Goal: Find specific page/section: Find specific page/section

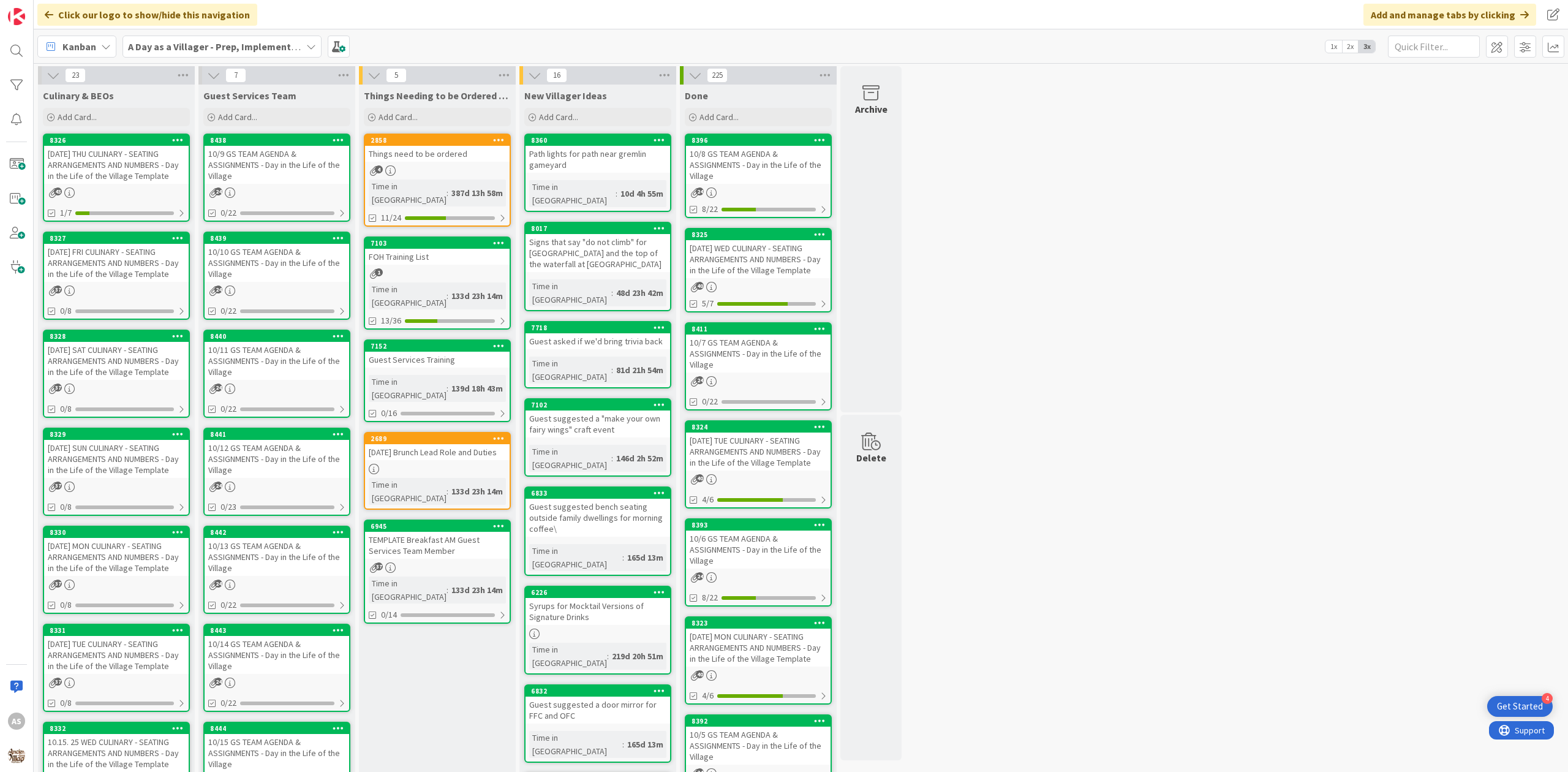
click at [123, 180] on div "[DATE] THU CULINARY - SEATING ARRANGEMENTS AND NUMBERS - Day in the Life of the…" at bounding box center [116, 164] width 144 height 38
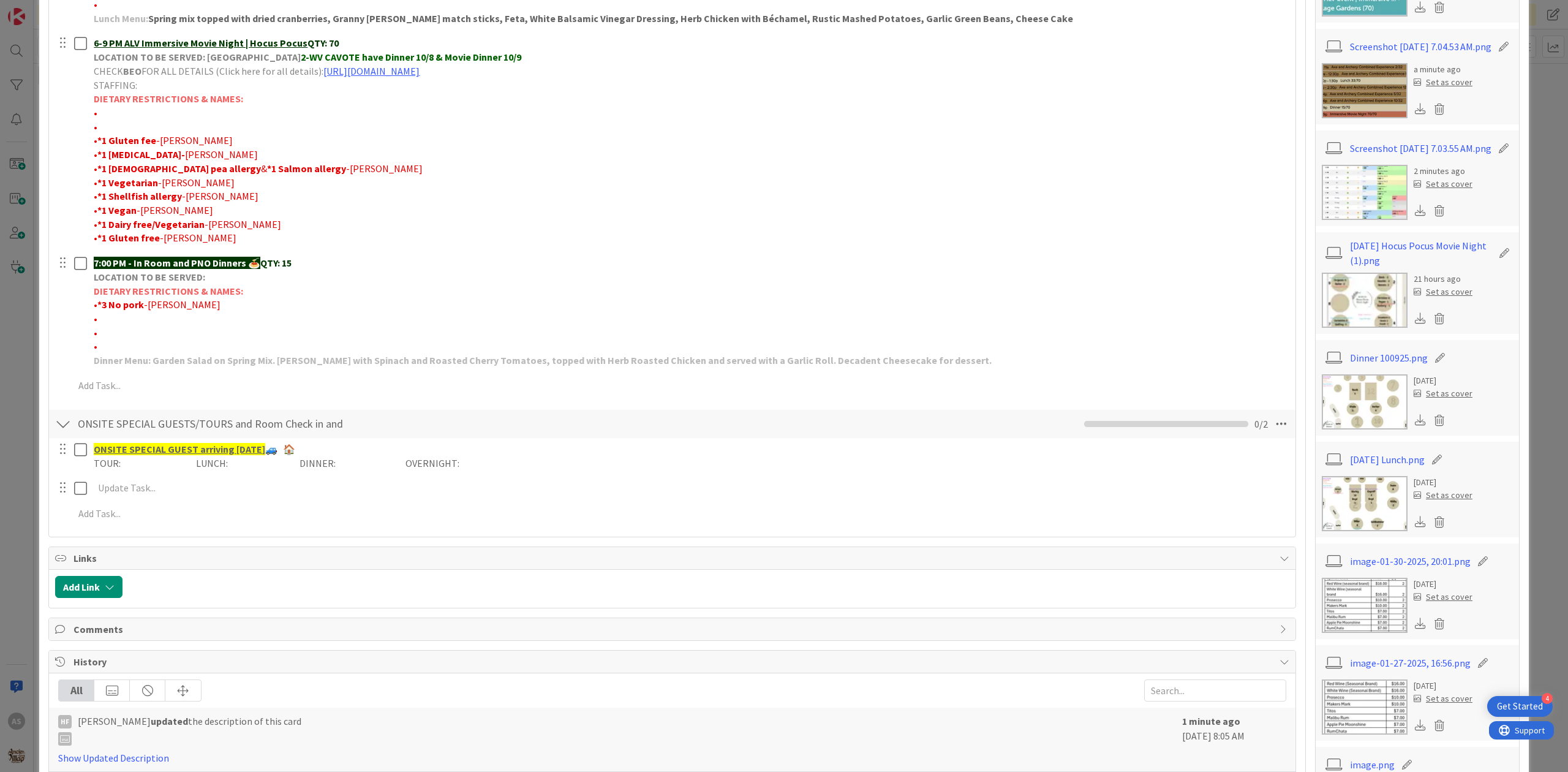
scroll to position [490, 0]
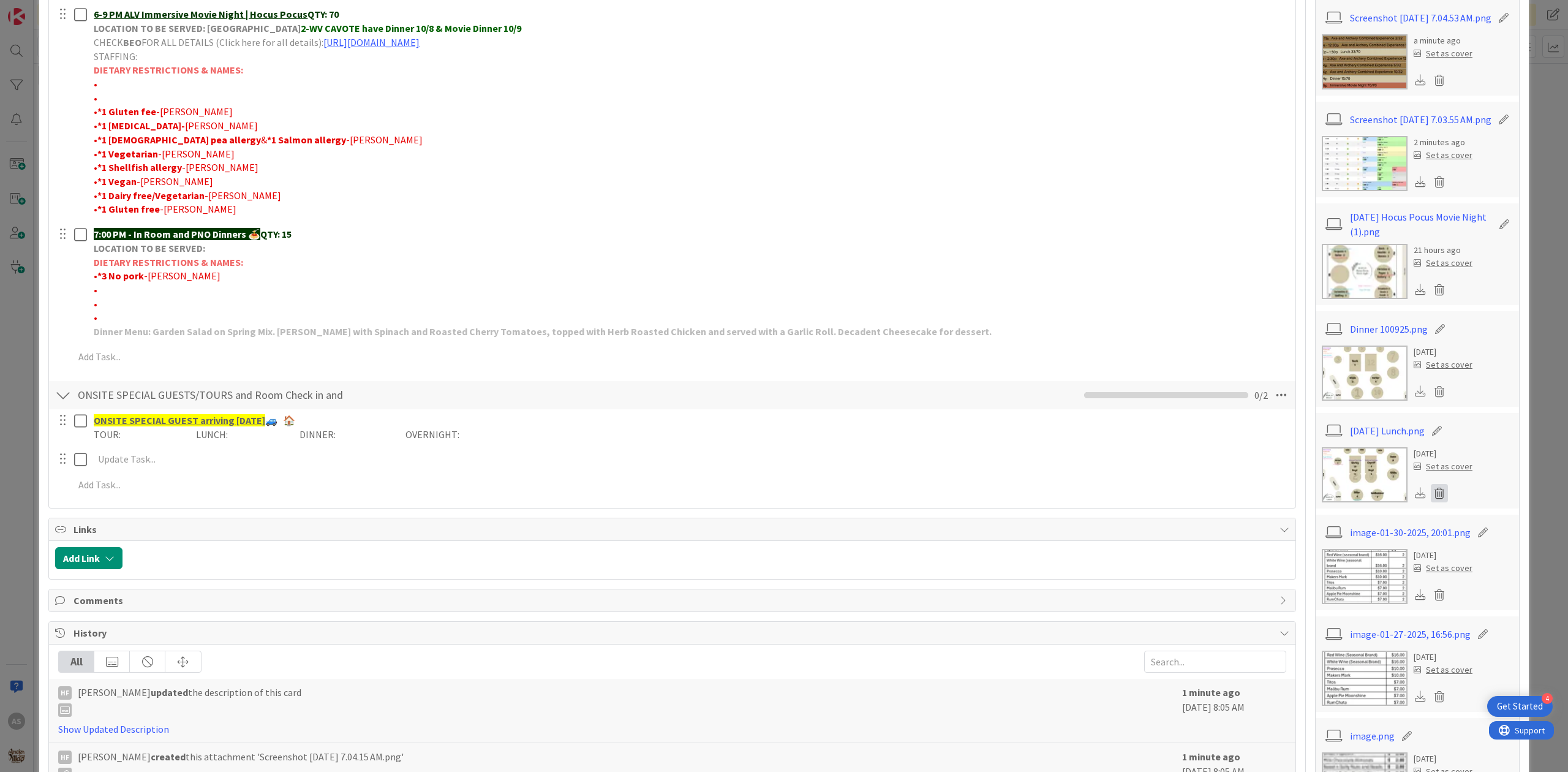
click at [1434, 502] on icon at bounding box center [1439, 493] width 17 height 19
click at [1317, 564] on button "Delete" at bounding box center [1325, 552] width 46 height 22
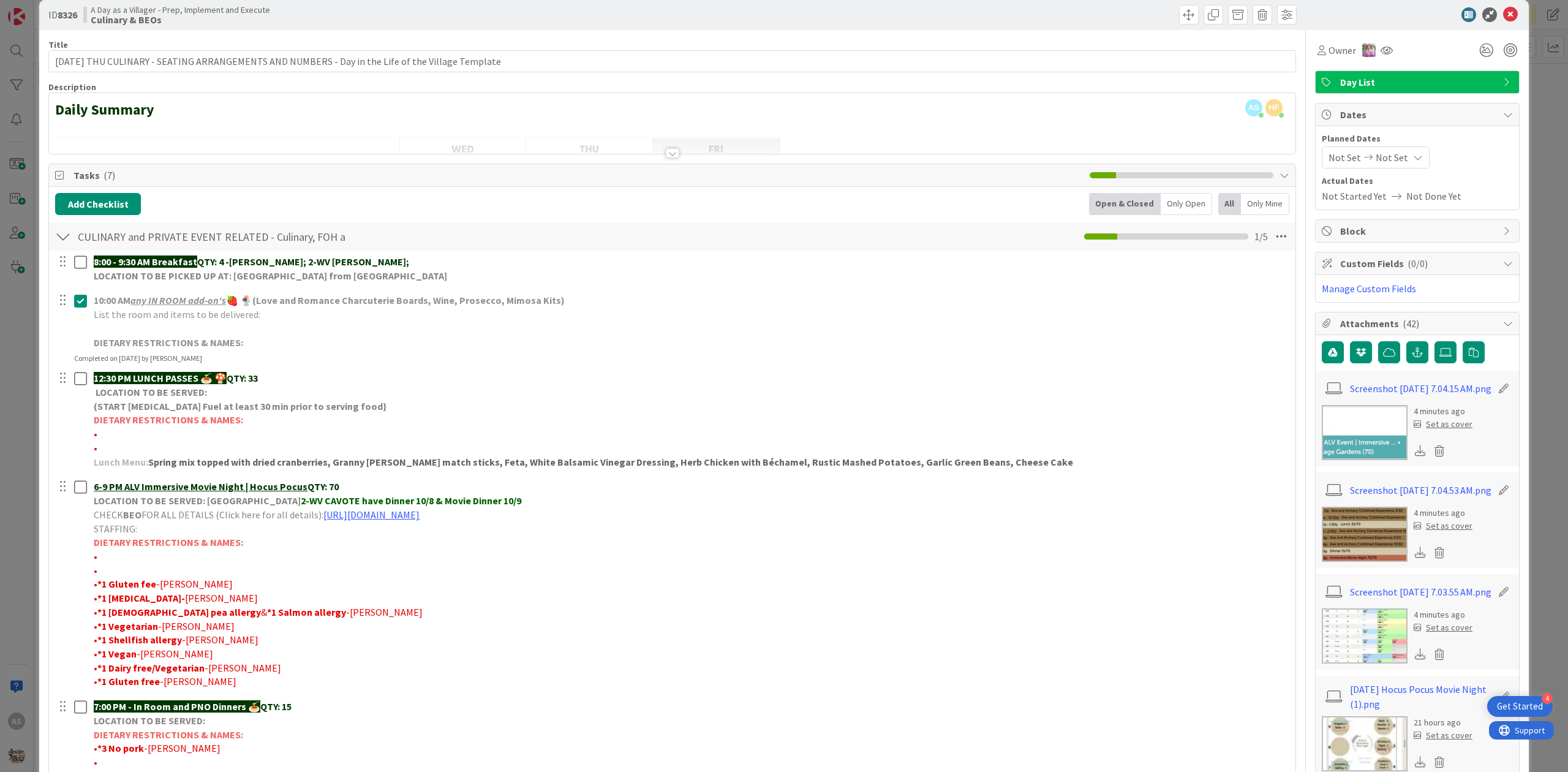
scroll to position [0, 0]
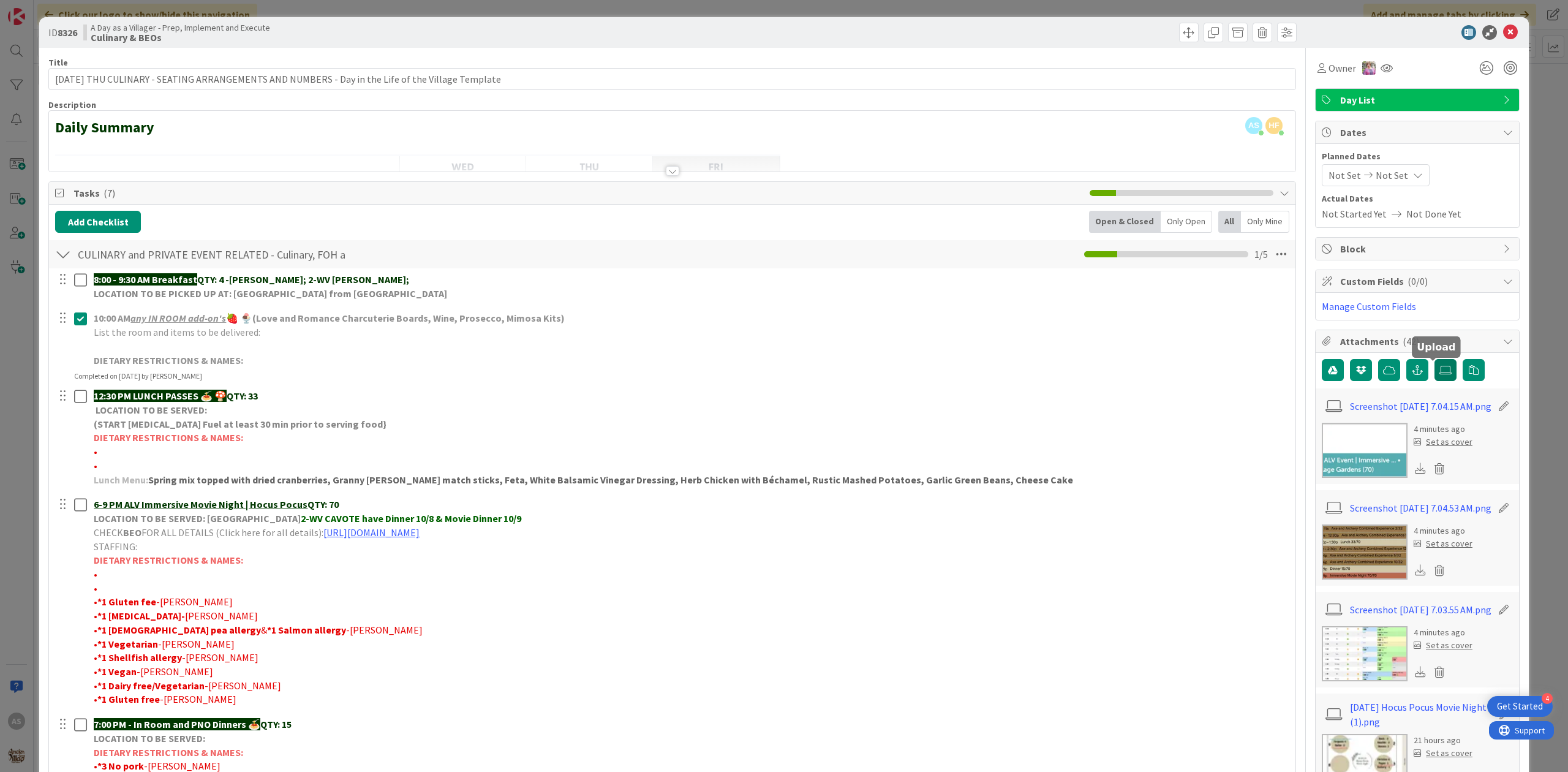
click at [1439, 375] on icon at bounding box center [1445, 369] width 12 height 10
click at [1435, 359] on input "file" at bounding box center [1435, 359] width 0 height 0
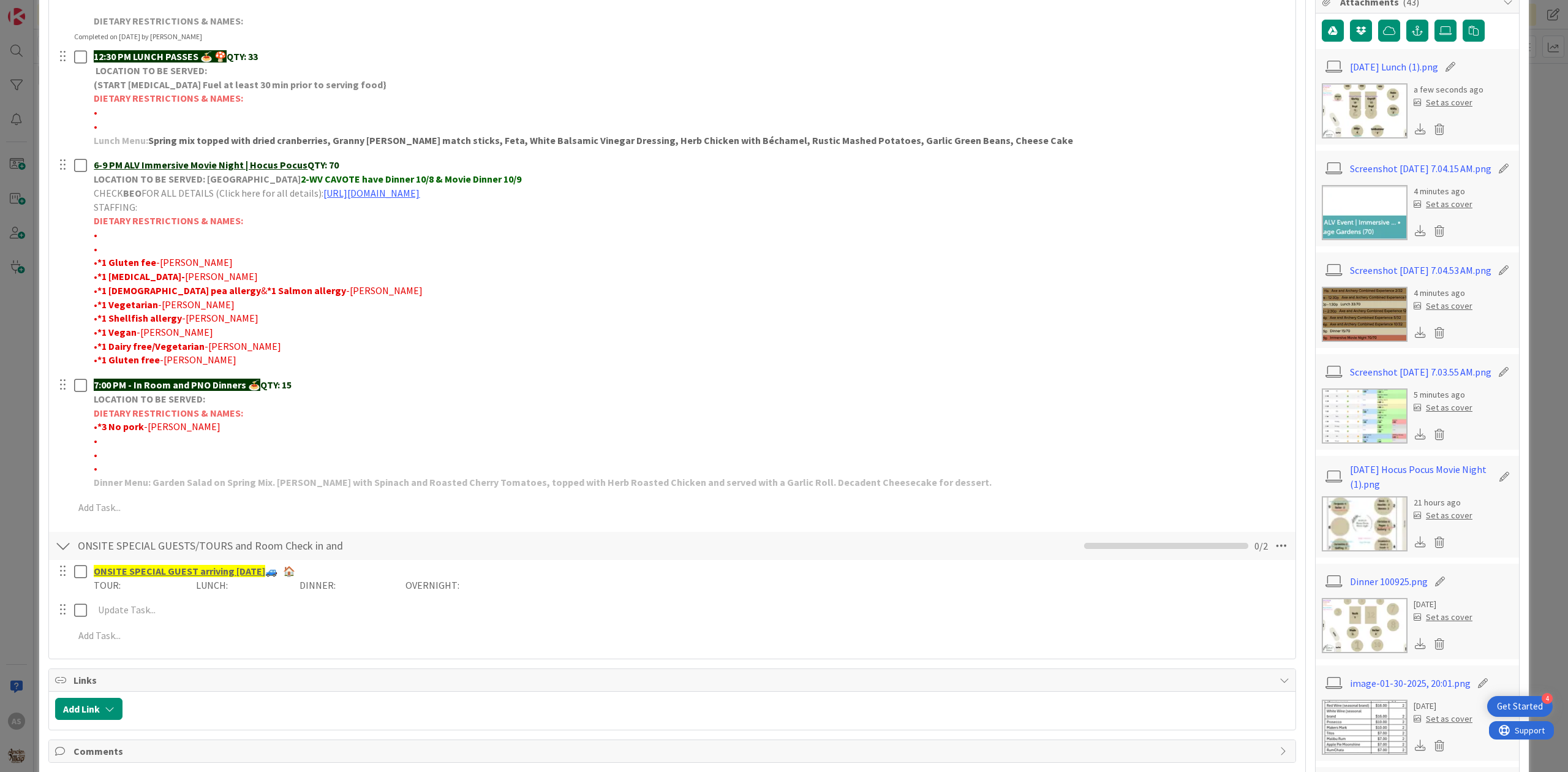
scroll to position [408, 0]
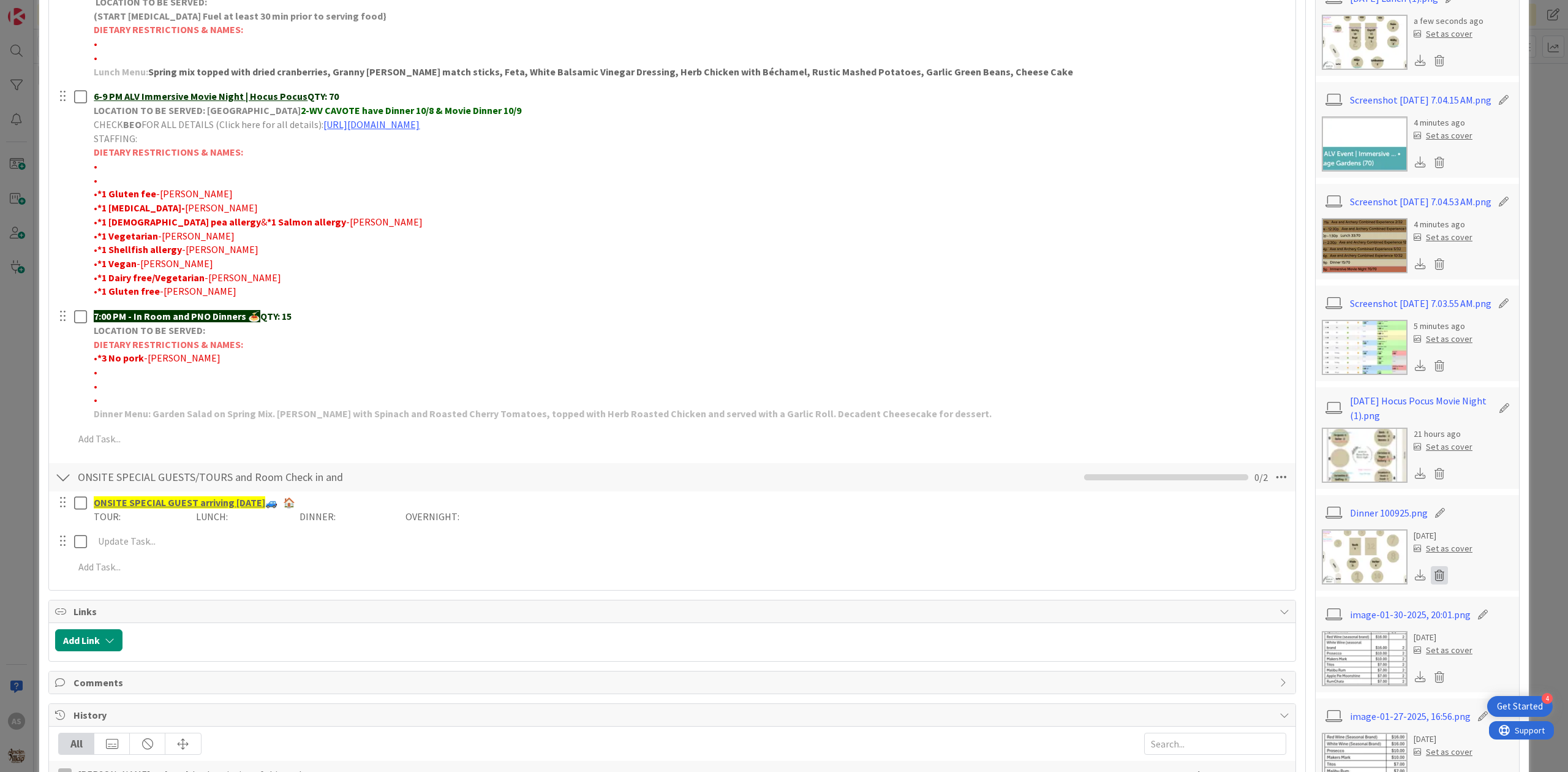
click at [1434, 585] on icon at bounding box center [1439, 575] width 17 height 19
click at [1328, 646] on button "Delete" at bounding box center [1325, 634] width 46 height 22
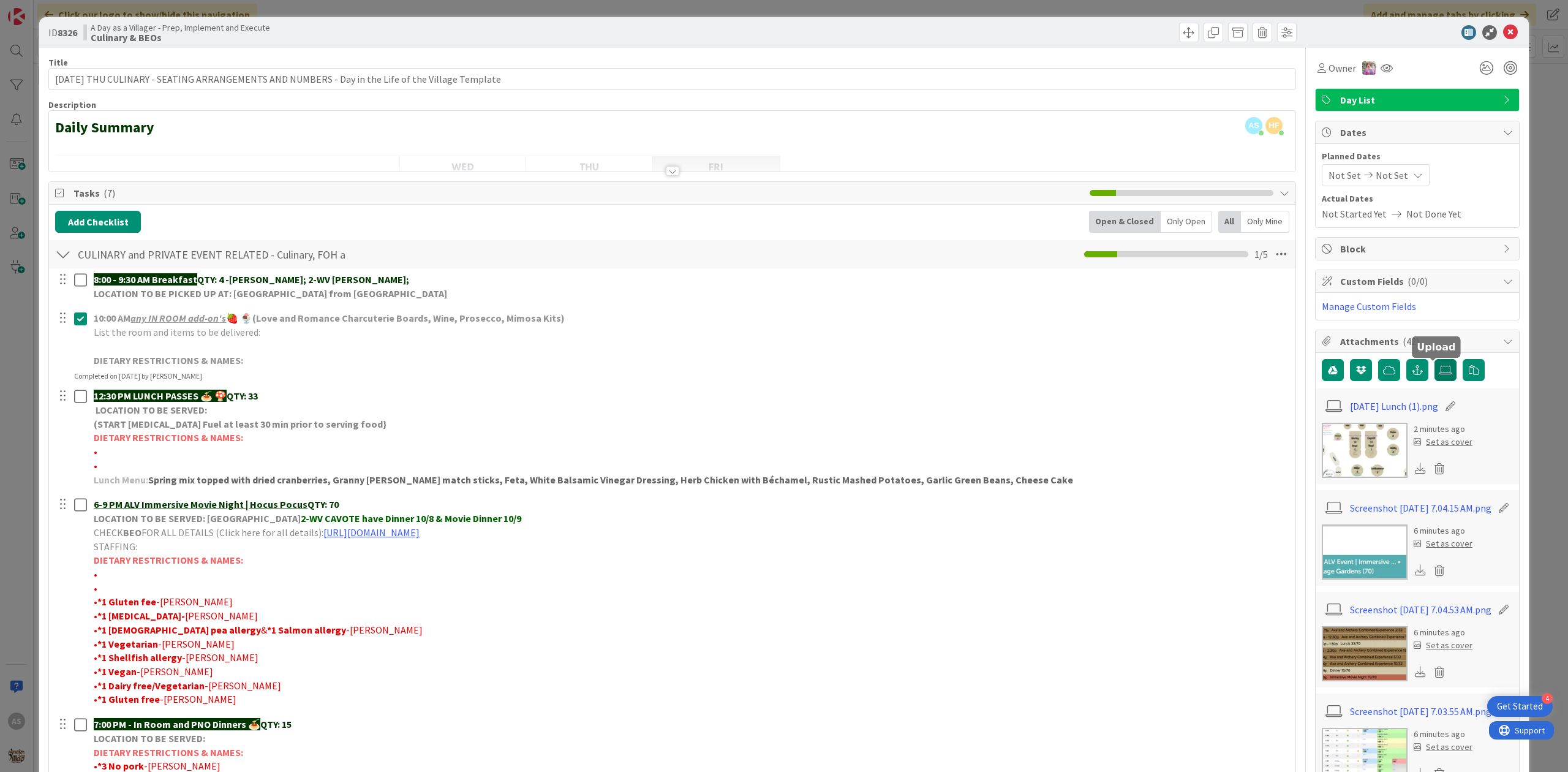
click at [1439, 371] on icon at bounding box center [1445, 369] width 12 height 10
click at [1435, 359] on input "file" at bounding box center [1435, 359] width 0 height 0
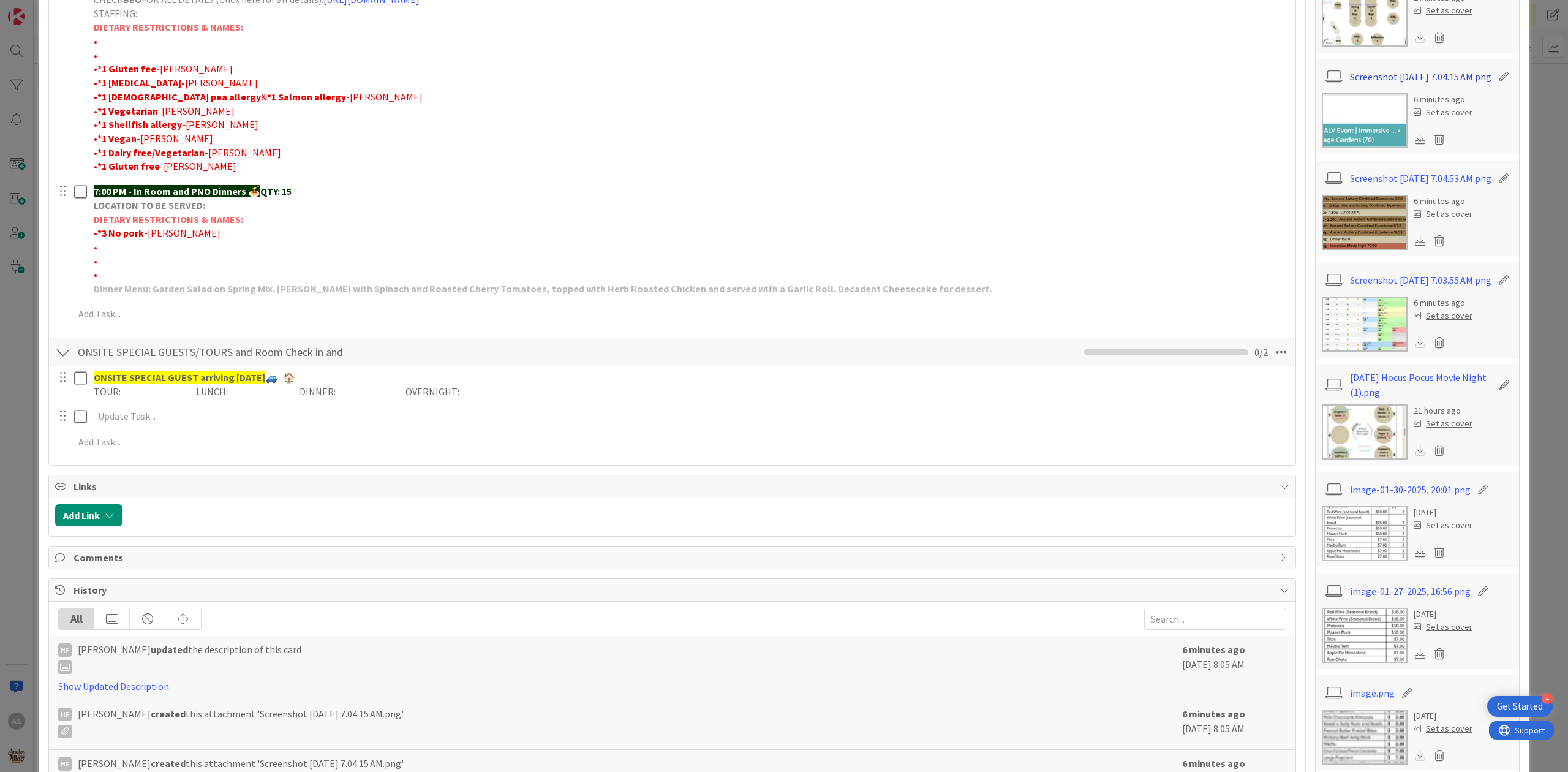
scroll to position [571, 0]
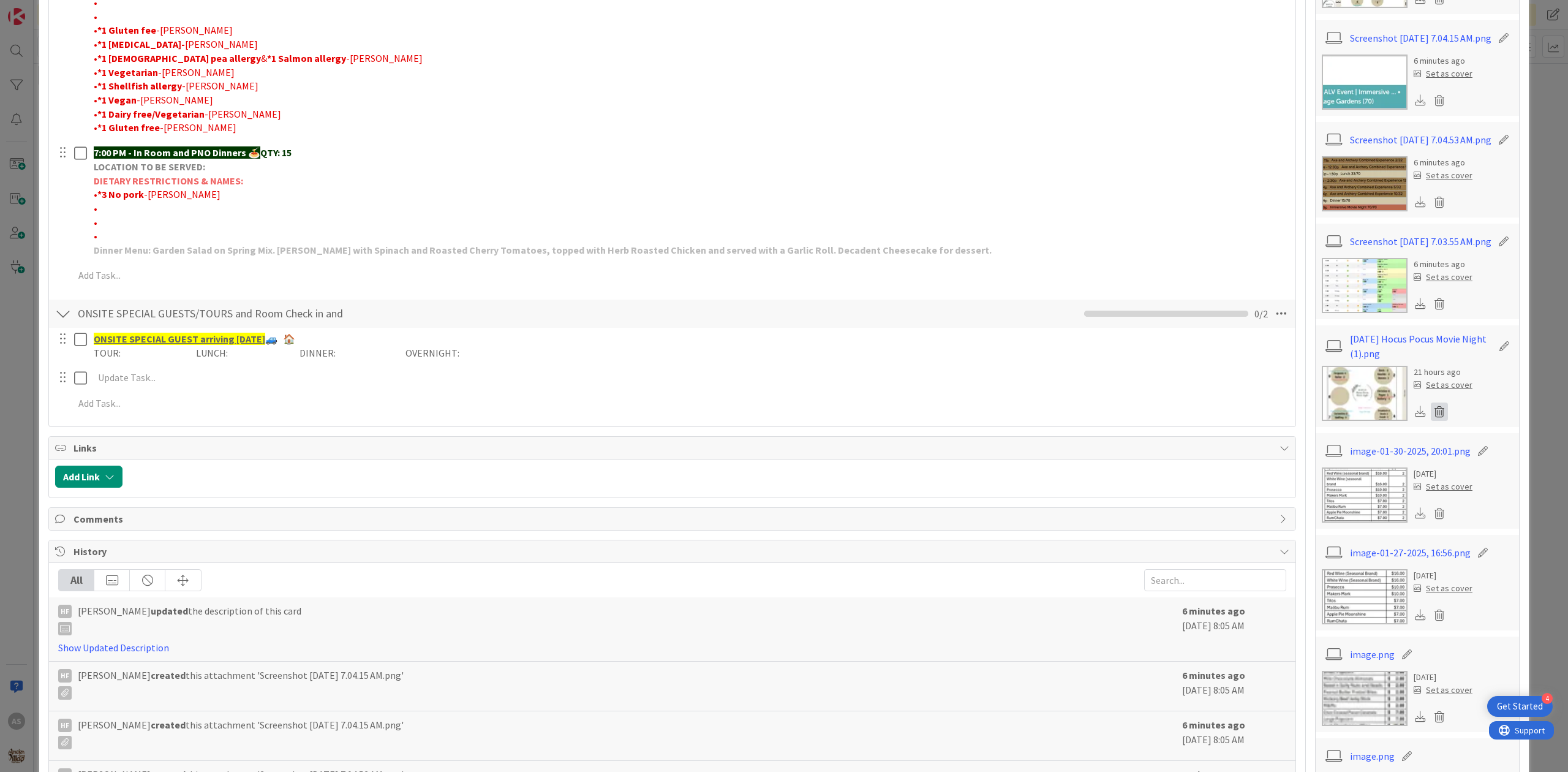
click at [1435, 421] on icon at bounding box center [1439, 412] width 17 height 19
click at [1316, 482] on button "Delete" at bounding box center [1325, 470] width 46 height 22
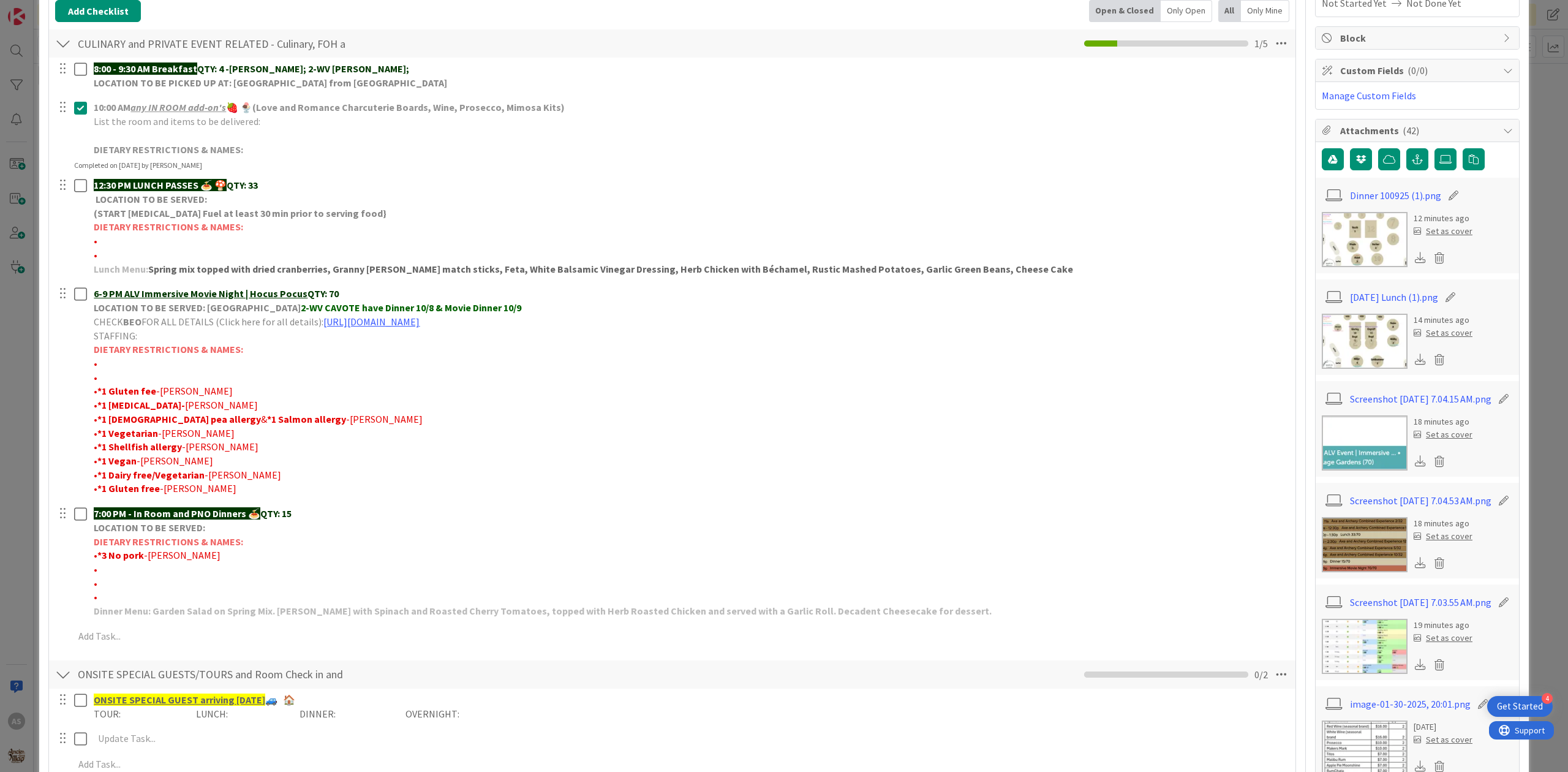
scroll to position [163, 0]
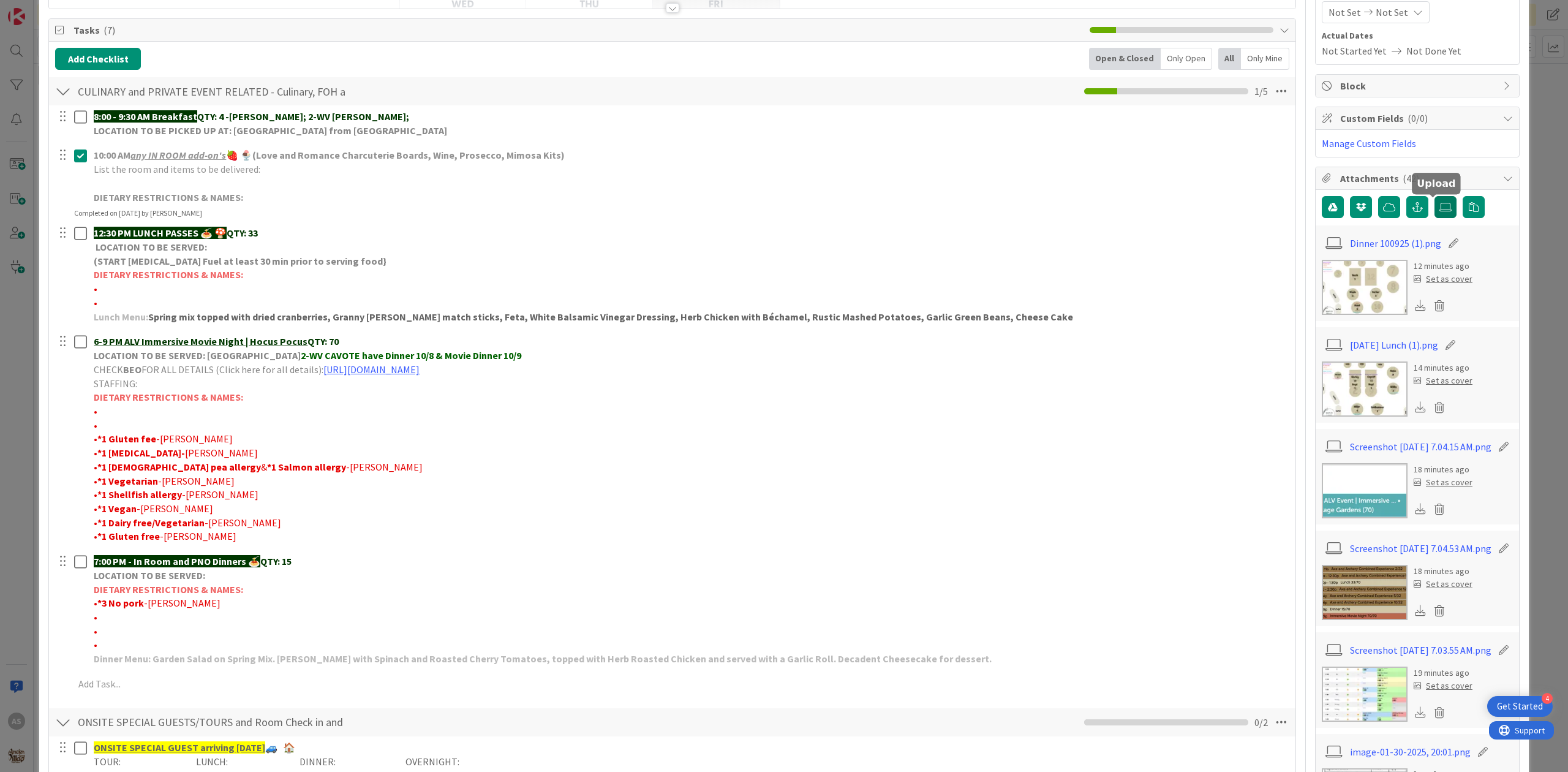
click at [1437, 218] on label at bounding box center [1445, 207] width 22 height 22
click at [1435, 196] on input "file" at bounding box center [1435, 196] width 0 height 0
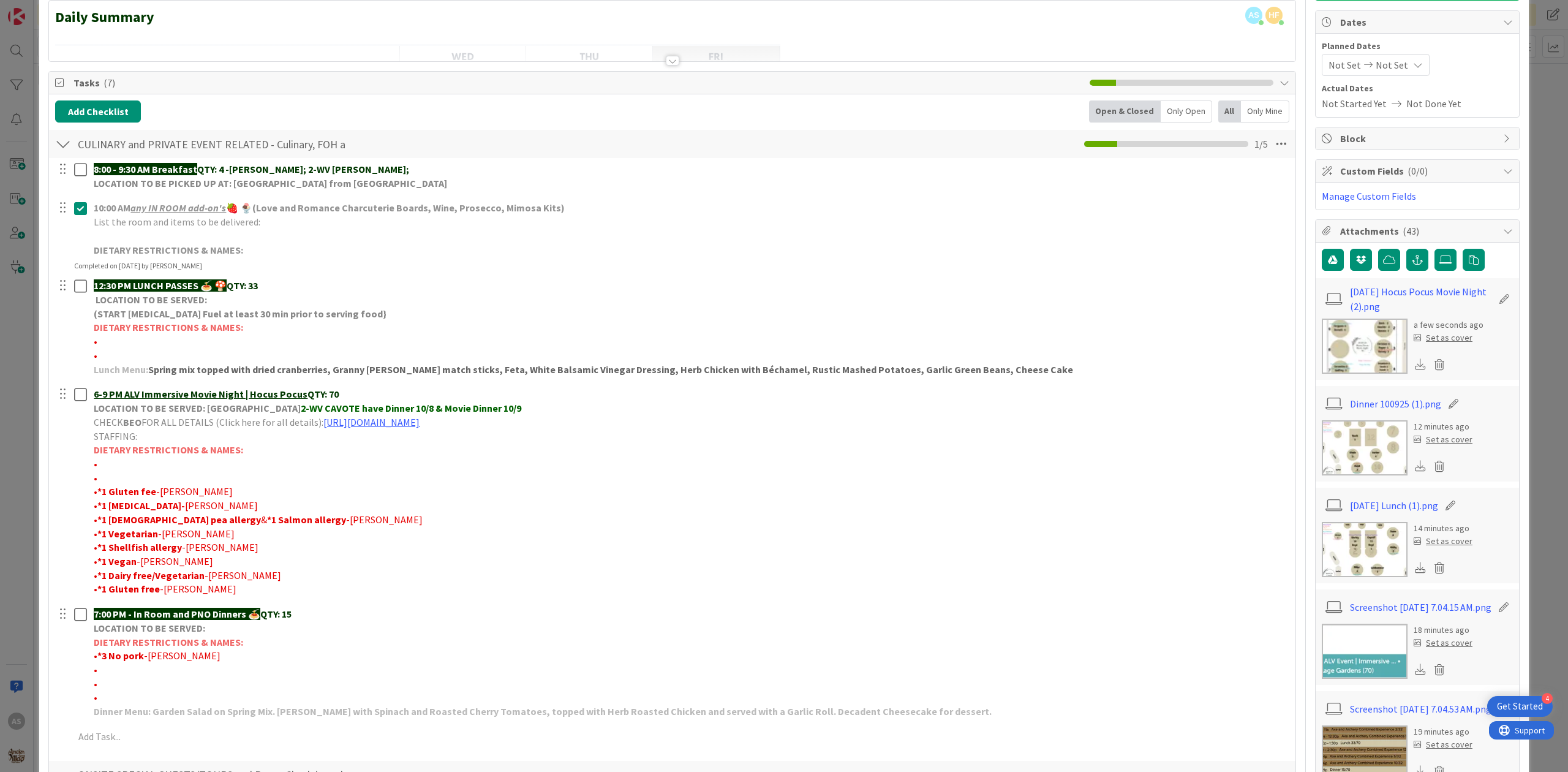
scroll to position [0, 0]
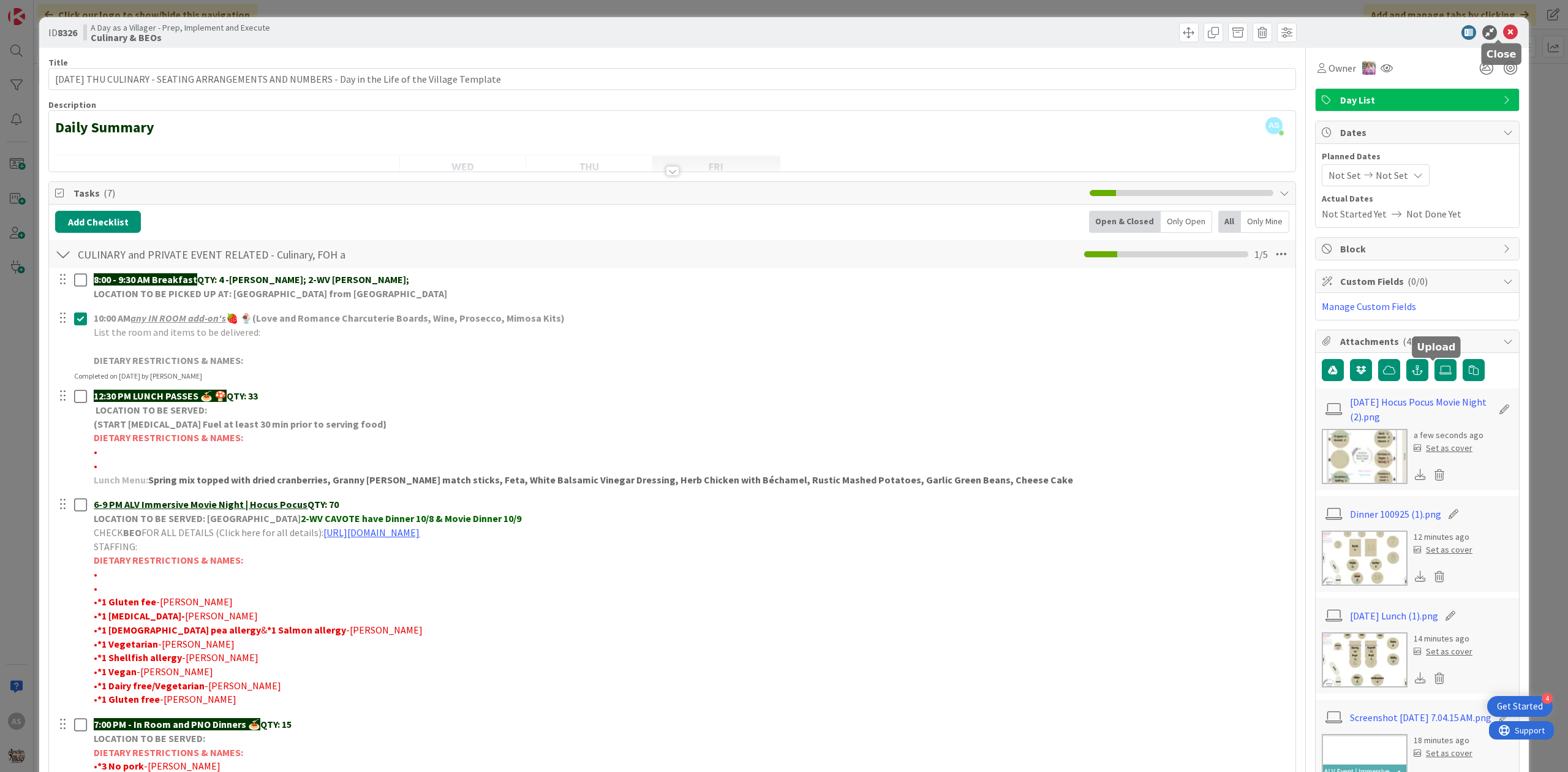
click at [1503, 29] on icon at bounding box center [1510, 32] width 15 height 15
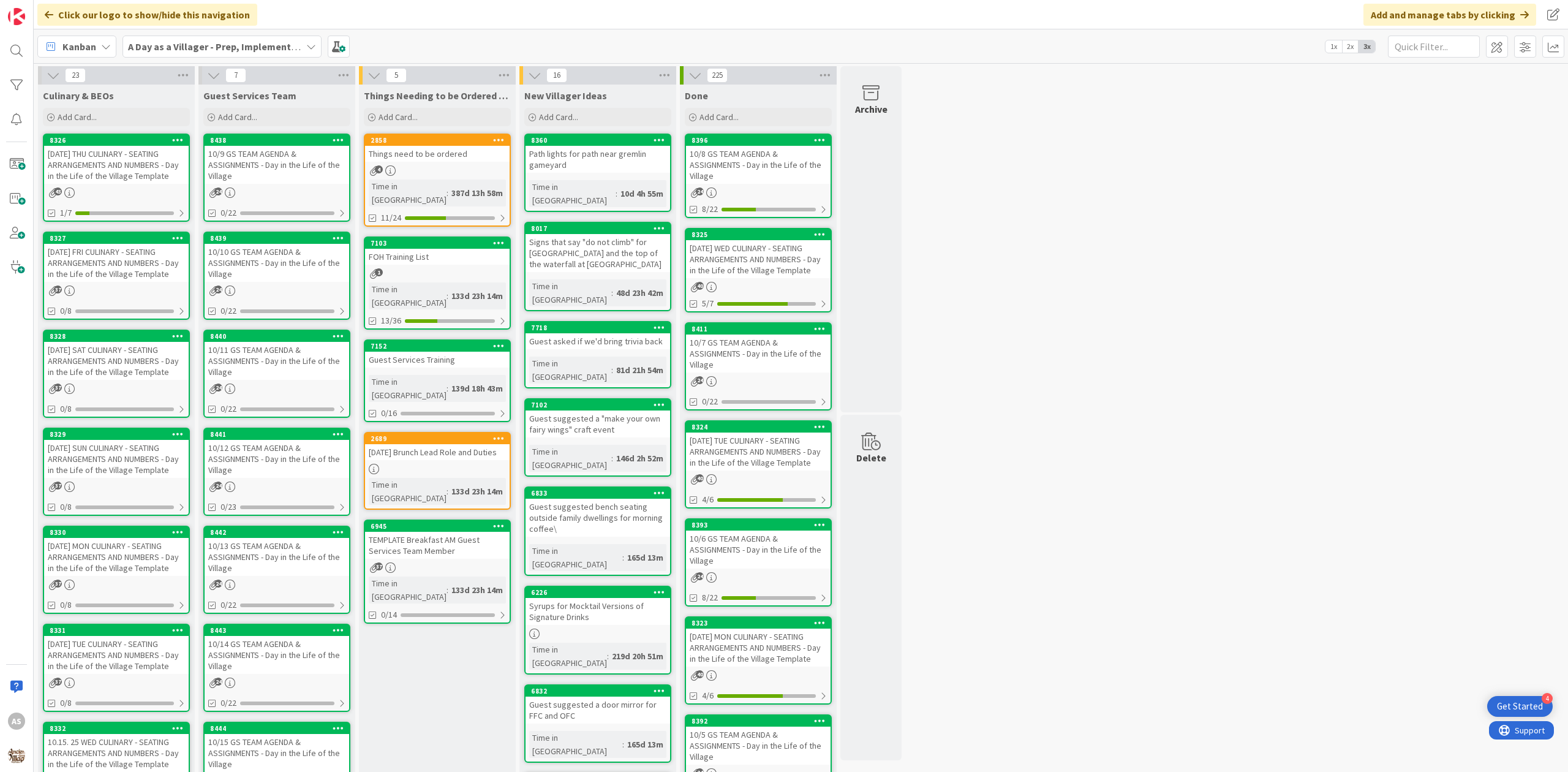
click at [128, 373] on div "[DATE] SAT CULINARY - SEATING ARRANGEMENTS AND NUMBERS - Day in the Life of the…" at bounding box center [116, 360] width 144 height 38
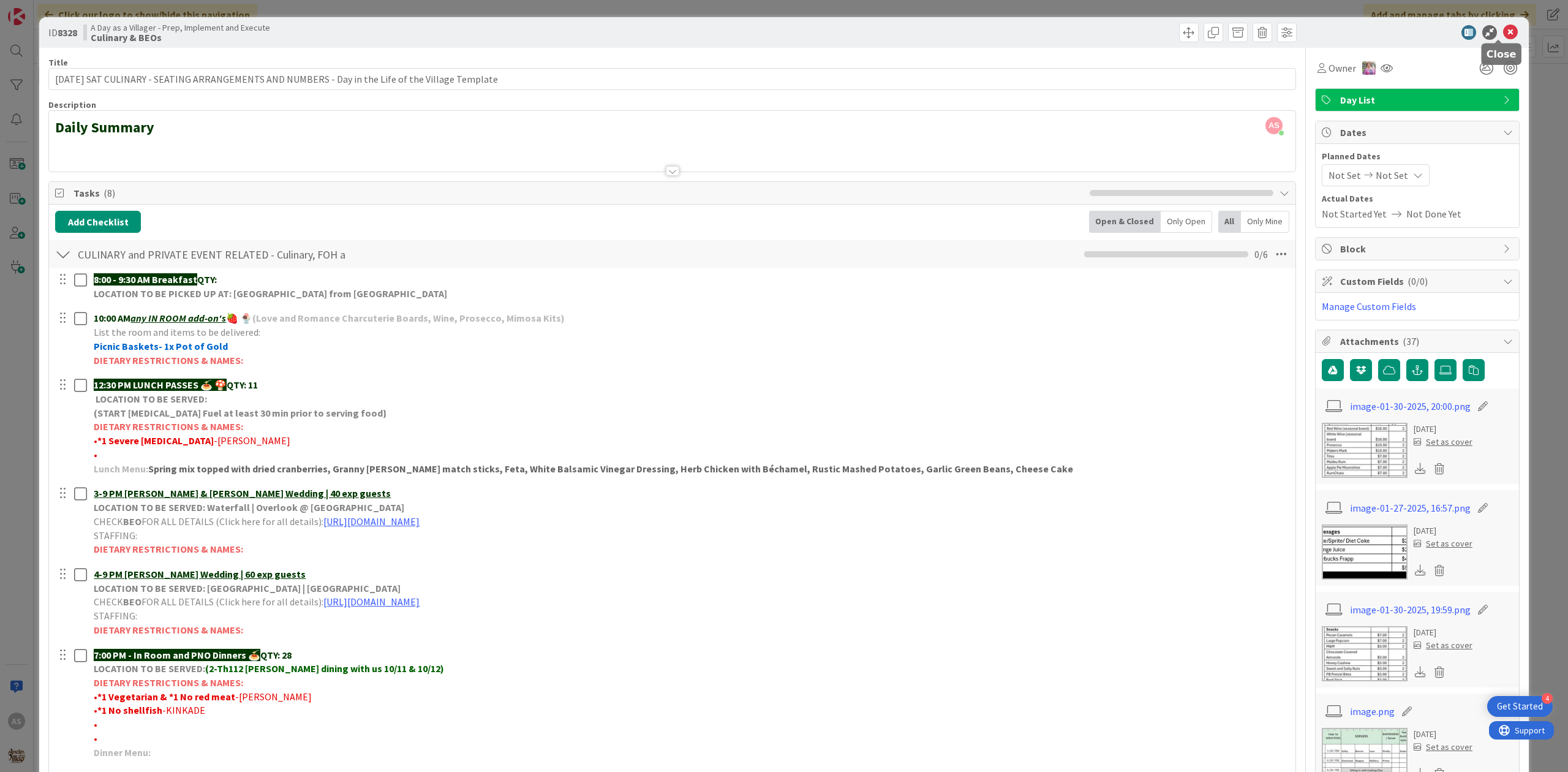
click at [1503, 30] on icon at bounding box center [1510, 32] width 15 height 15
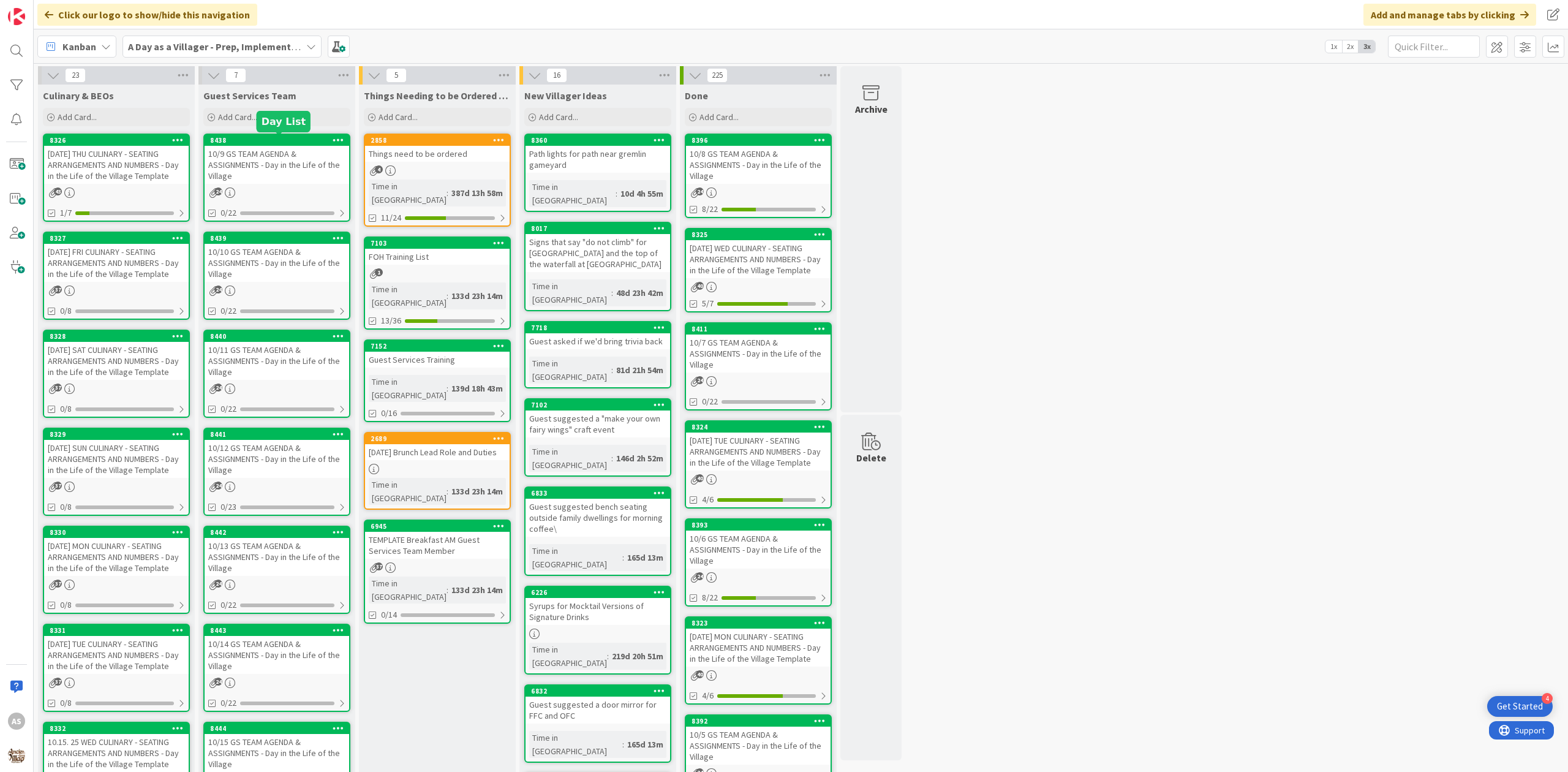
click at [270, 167] on div "10/9 GS TEAM AGENDA & ASSIGNMENTS - Day in the Life of the Village" at bounding box center [276, 164] width 144 height 38
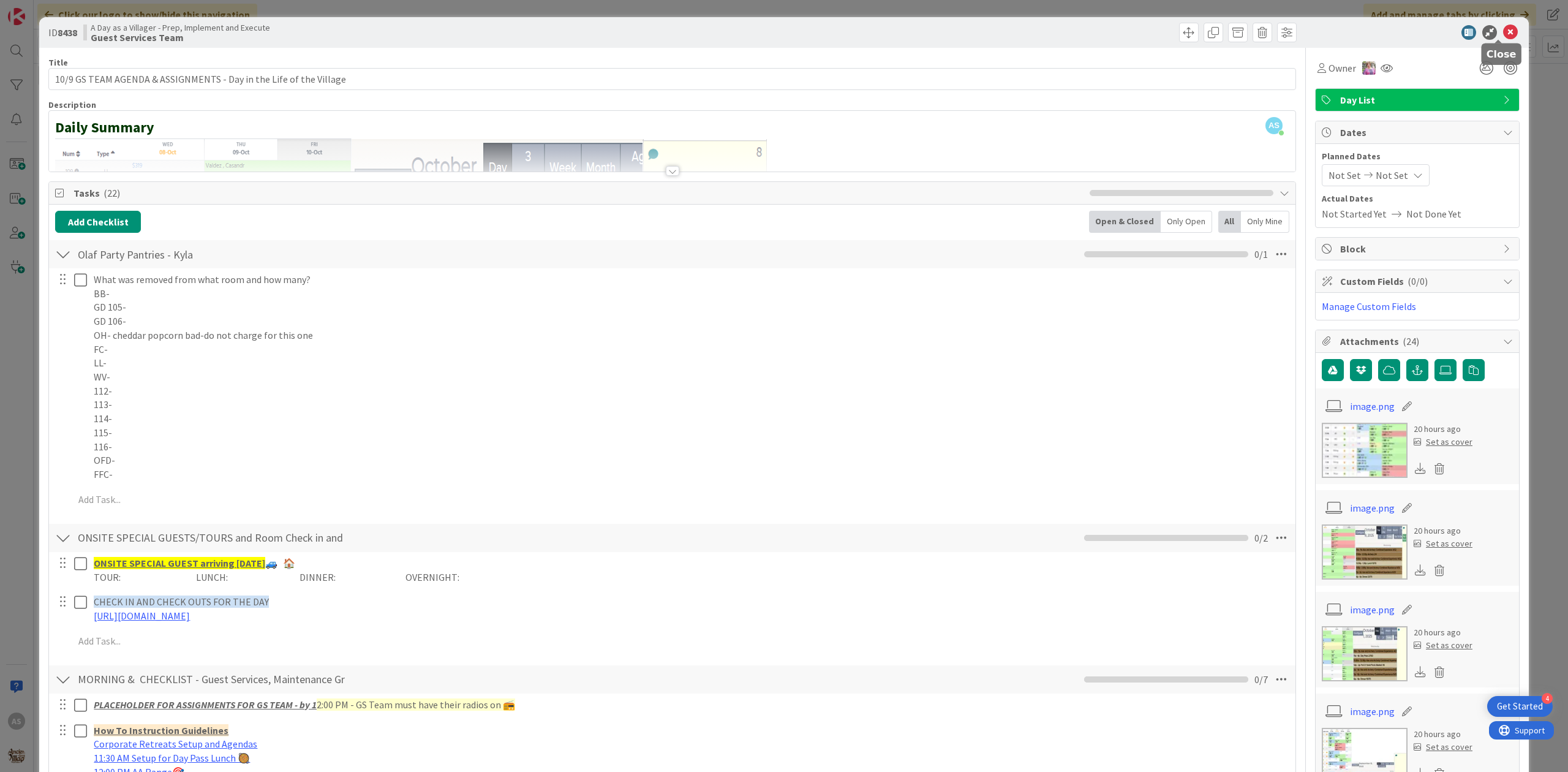
click at [1503, 32] on icon at bounding box center [1510, 32] width 15 height 15
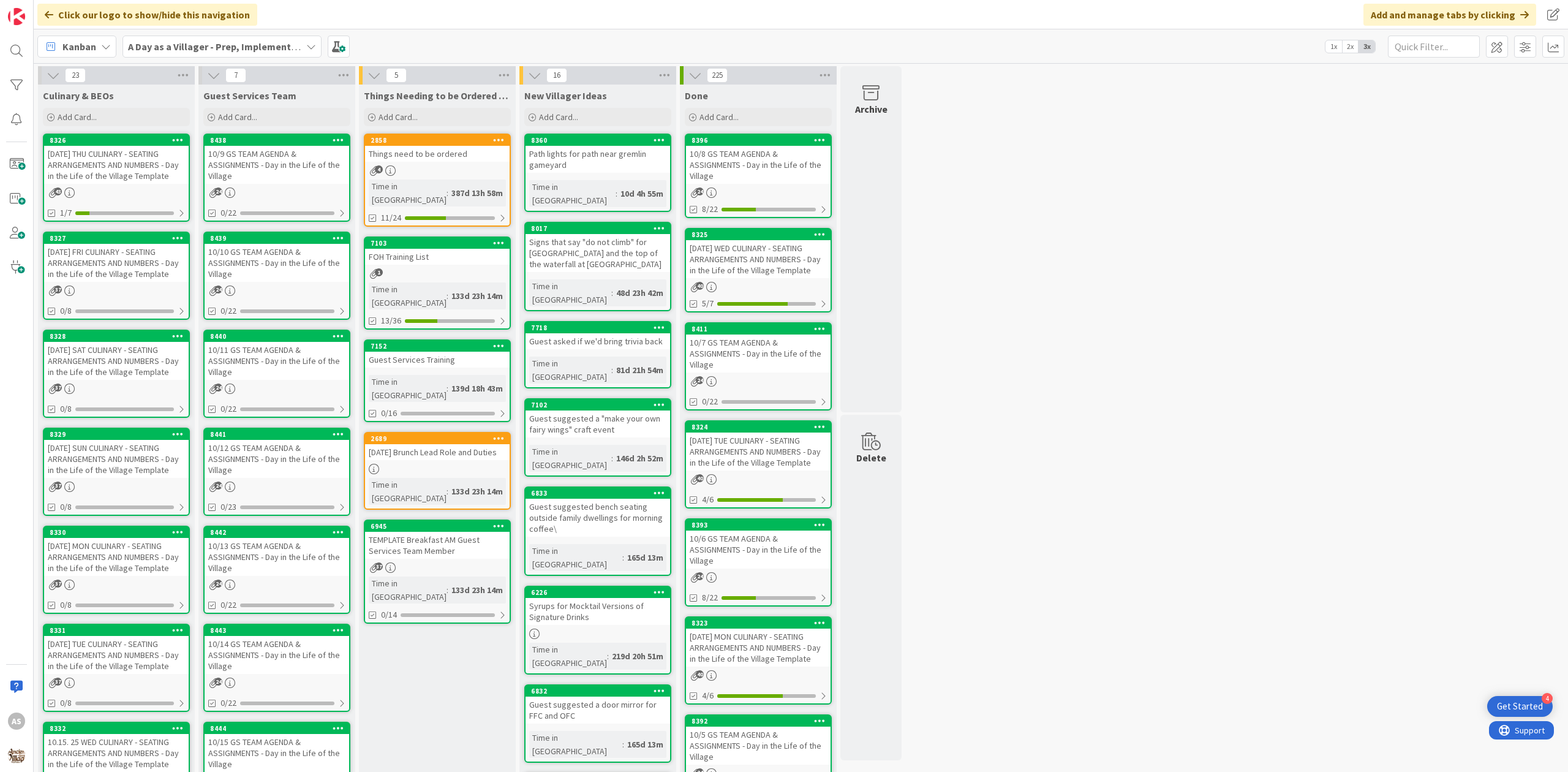
click at [127, 477] on div "[PHONE_NUMBER][DATE] SUN CULINARY - SEATING ARRANGEMENTS AND NUMBERS - Day in t…" at bounding box center [116, 471] width 147 height 88
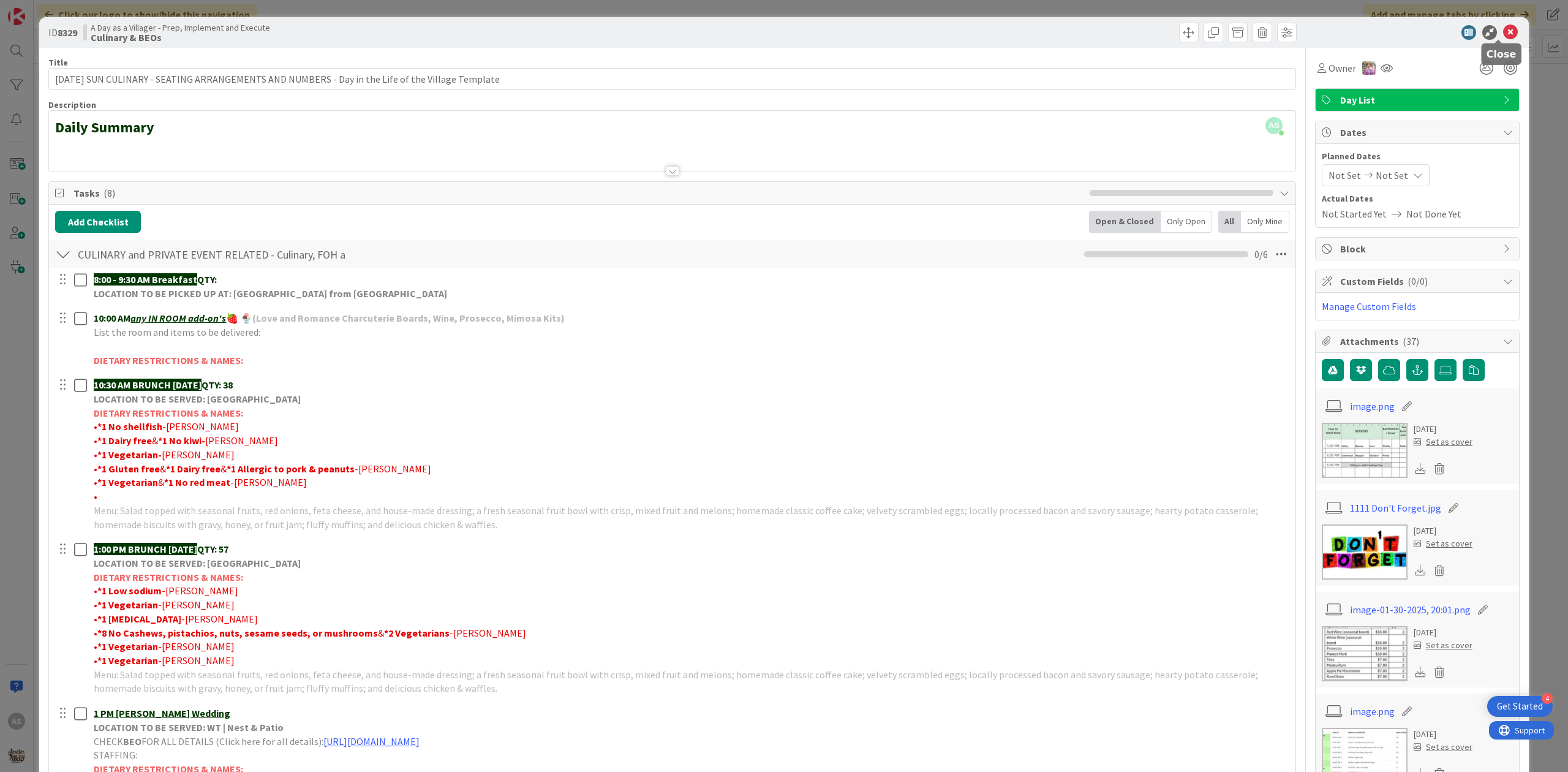
click at [1503, 29] on icon at bounding box center [1510, 32] width 15 height 15
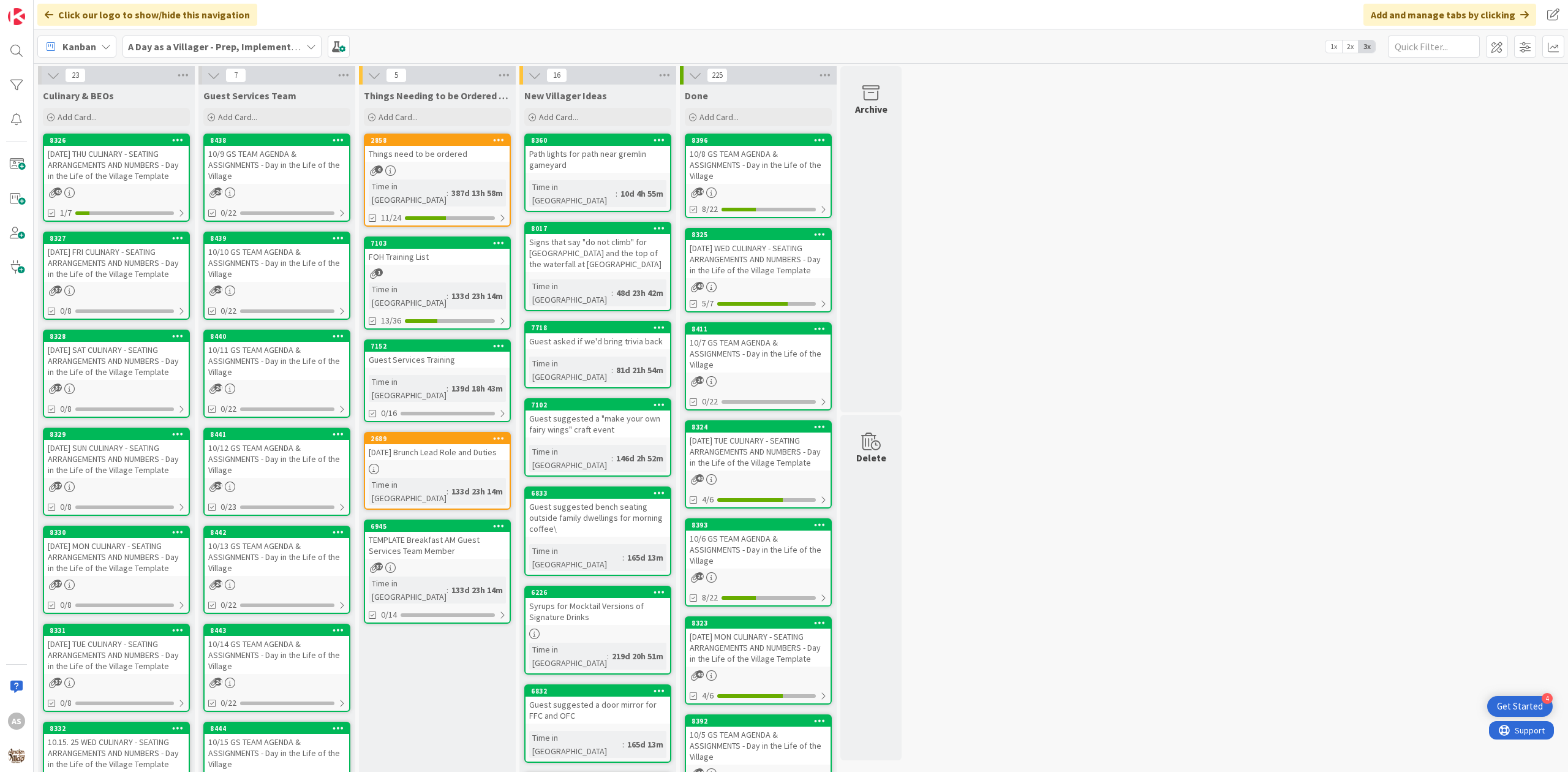
click at [770, 185] on div "8396 10/8 GS TEAM AGENDA & ASSIGNMENTS - Day in the Life of the Village 24 8/22" at bounding box center [758, 176] width 147 height 85
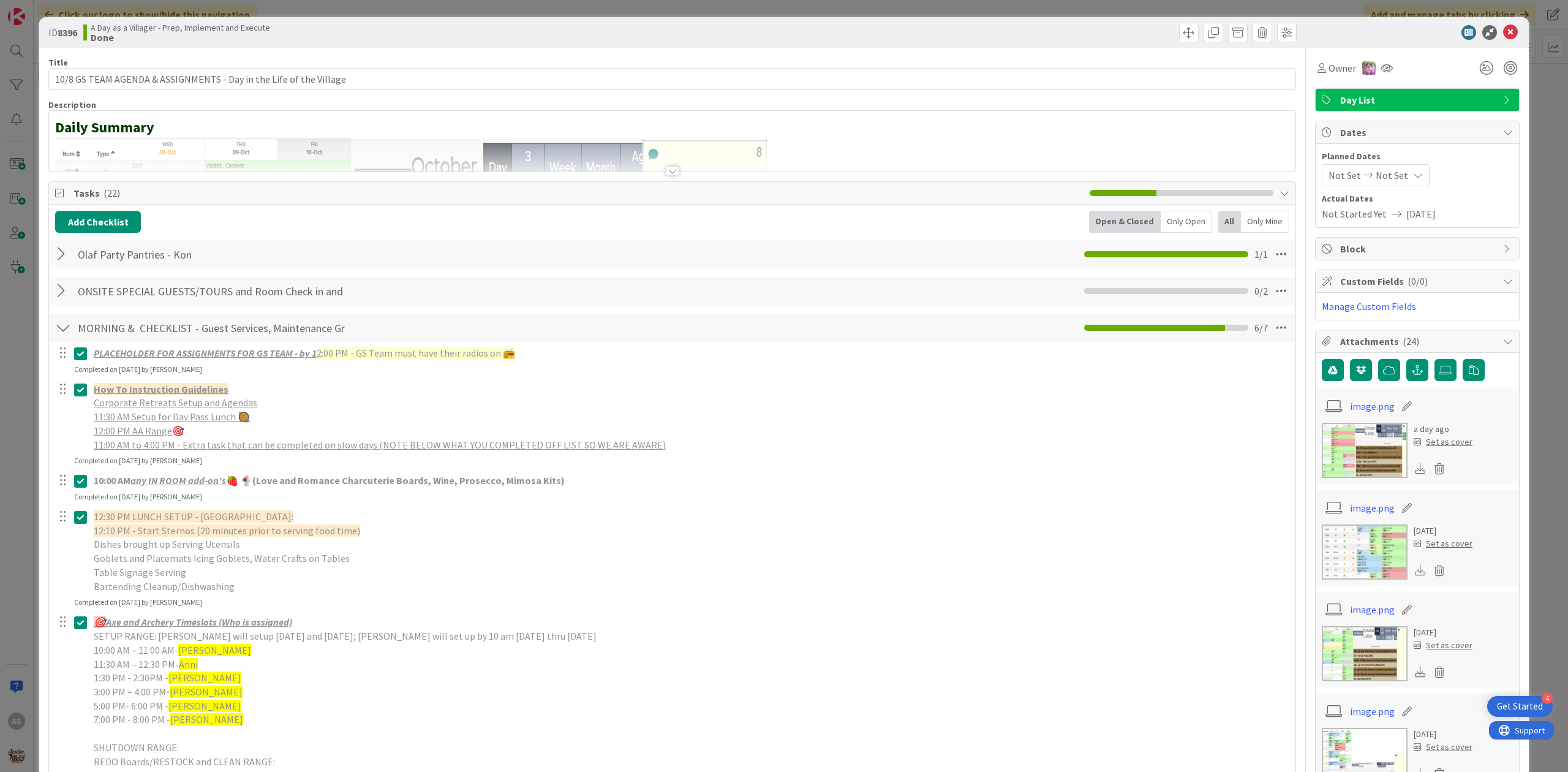
click at [54, 252] on div "Olaf Party Pantries - Kon Checklist Name 25 / 64 Olaf Party Pantries - Kon 1 / 1" at bounding box center [673, 254] width 1246 height 29
click at [60, 258] on div at bounding box center [62, 254] width 16 height 22
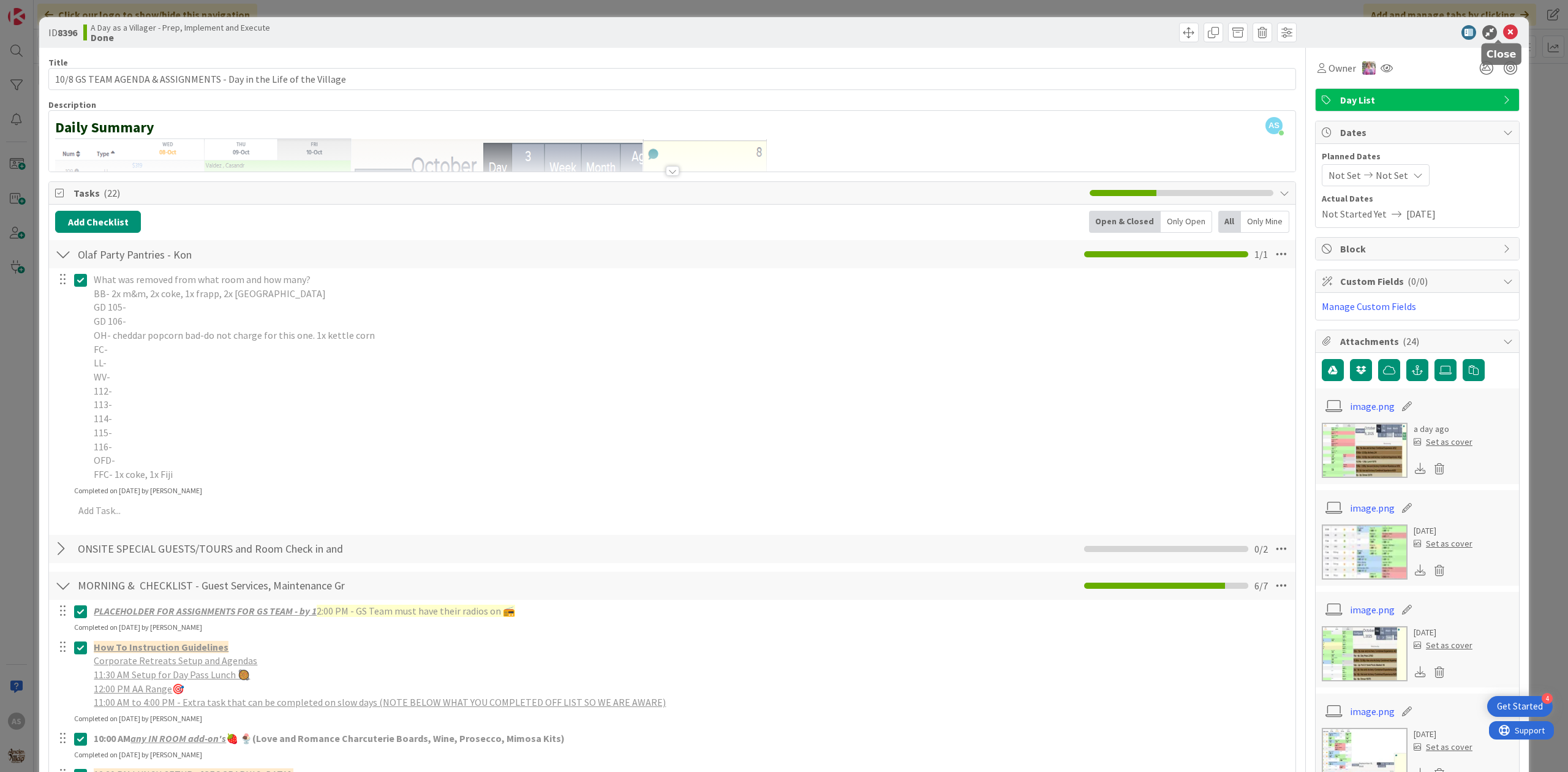
click at [1503, 35] on icon at bounding box center [1510, 32] width 15 height 15
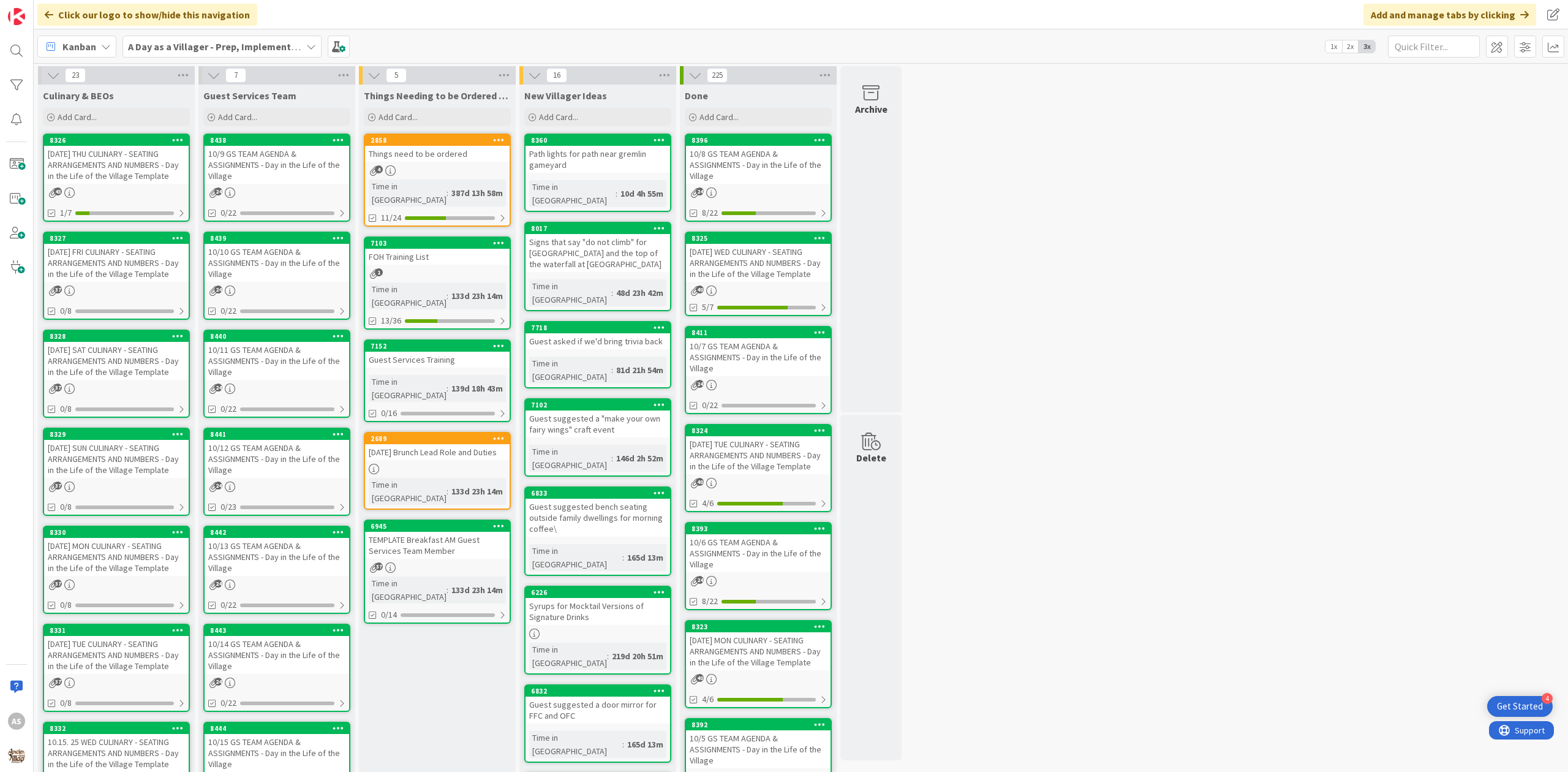
click at [150, 656] on div "[DATE] TUE CULINARY - SEATING ARRANGEMENTS AND NUMBERS - Day in the Life of the…" at bounding box center [116, 654] width 144 height 38
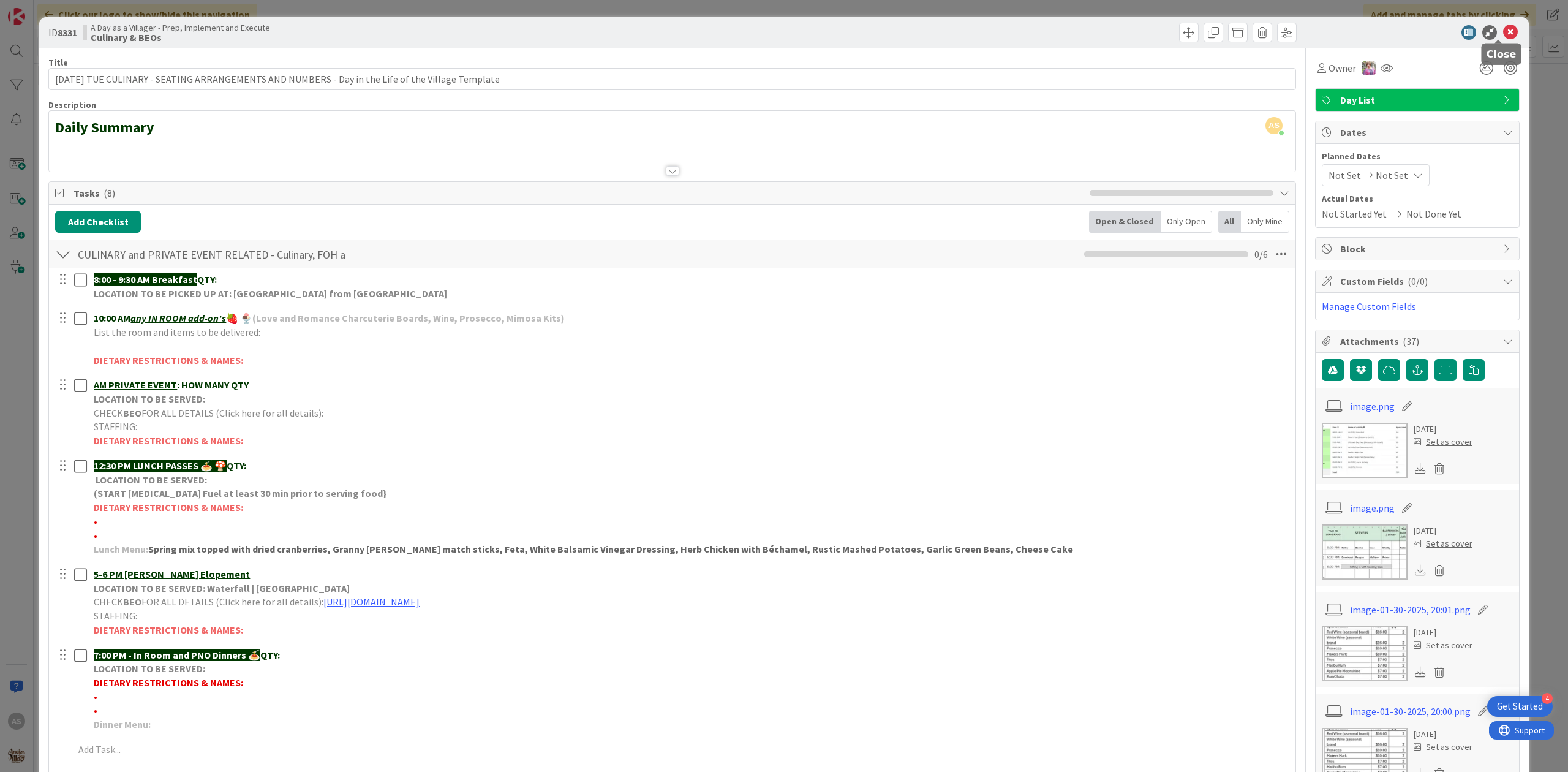
click at [1503, 33] on icon at bounding box center [1510, 32] width 15 height 15
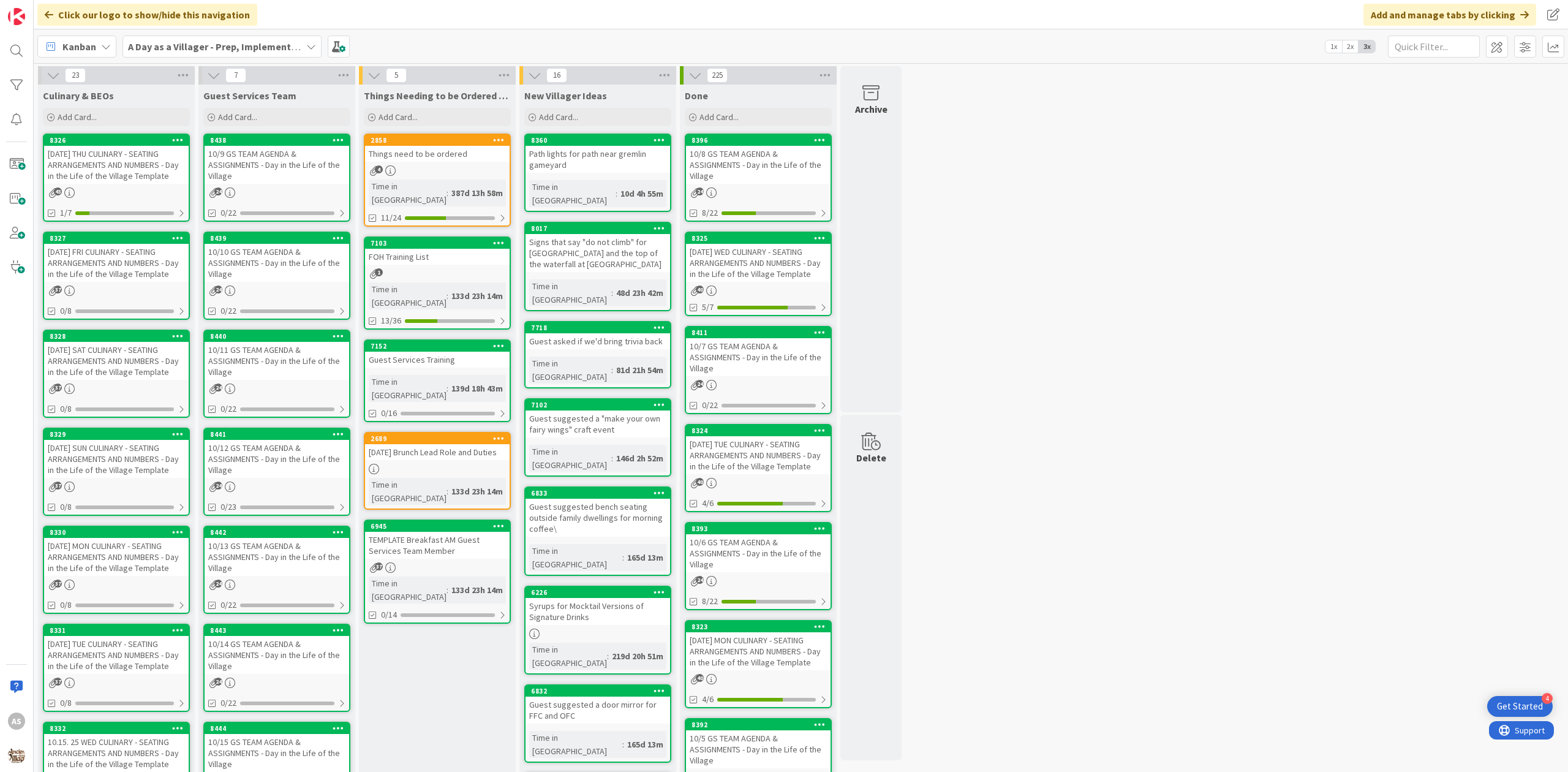
click at [152, 755] on div "10.15. 25 WED CULINARY - SEATING ARRANGEMENTS AND NUMBERS - Day in the Life of …" at bounding box center [116, 752] width 144 height 38
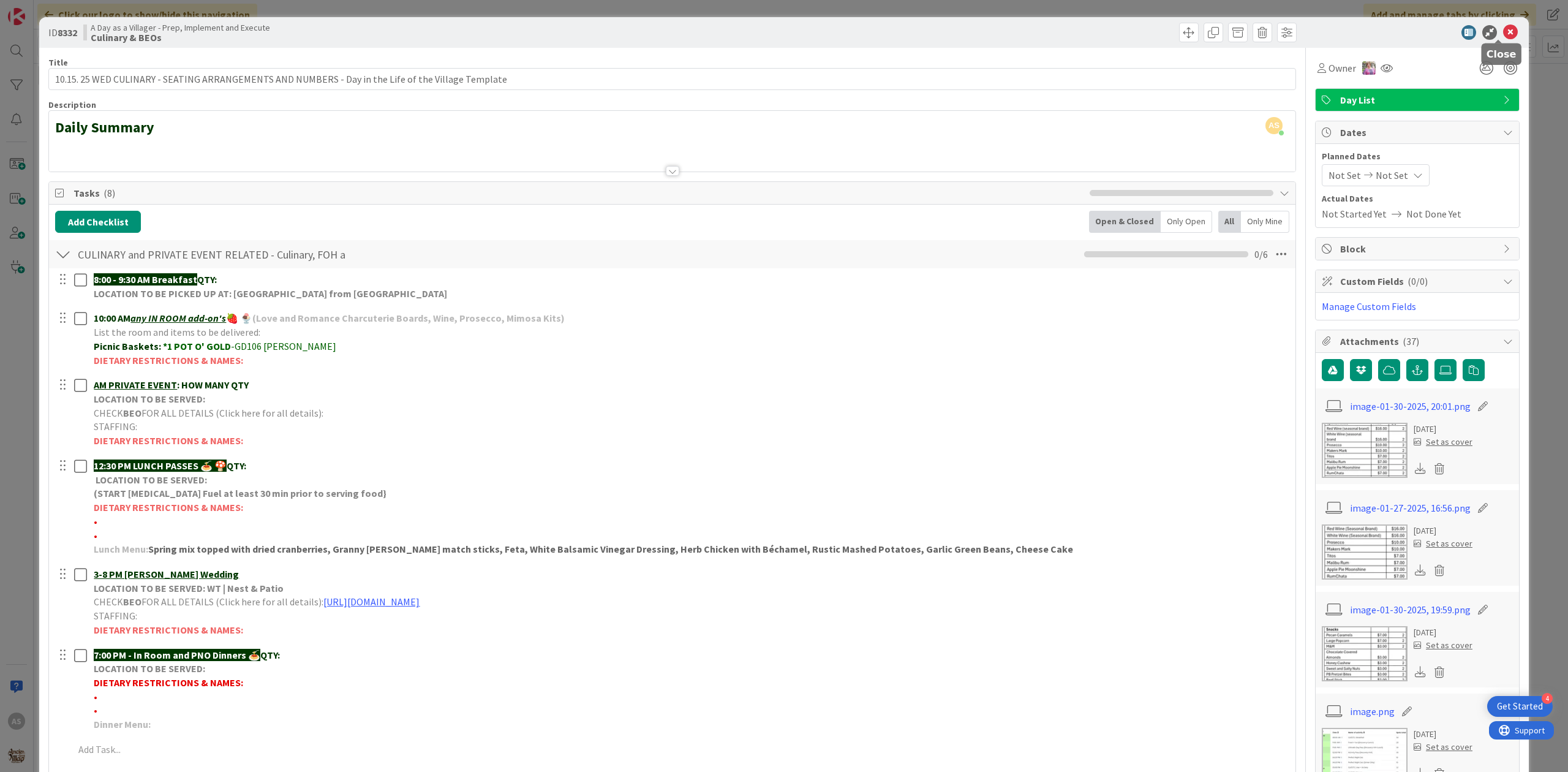
click at [1503, 37] on icon at bounding box center [1510, 32] width 15 height 15
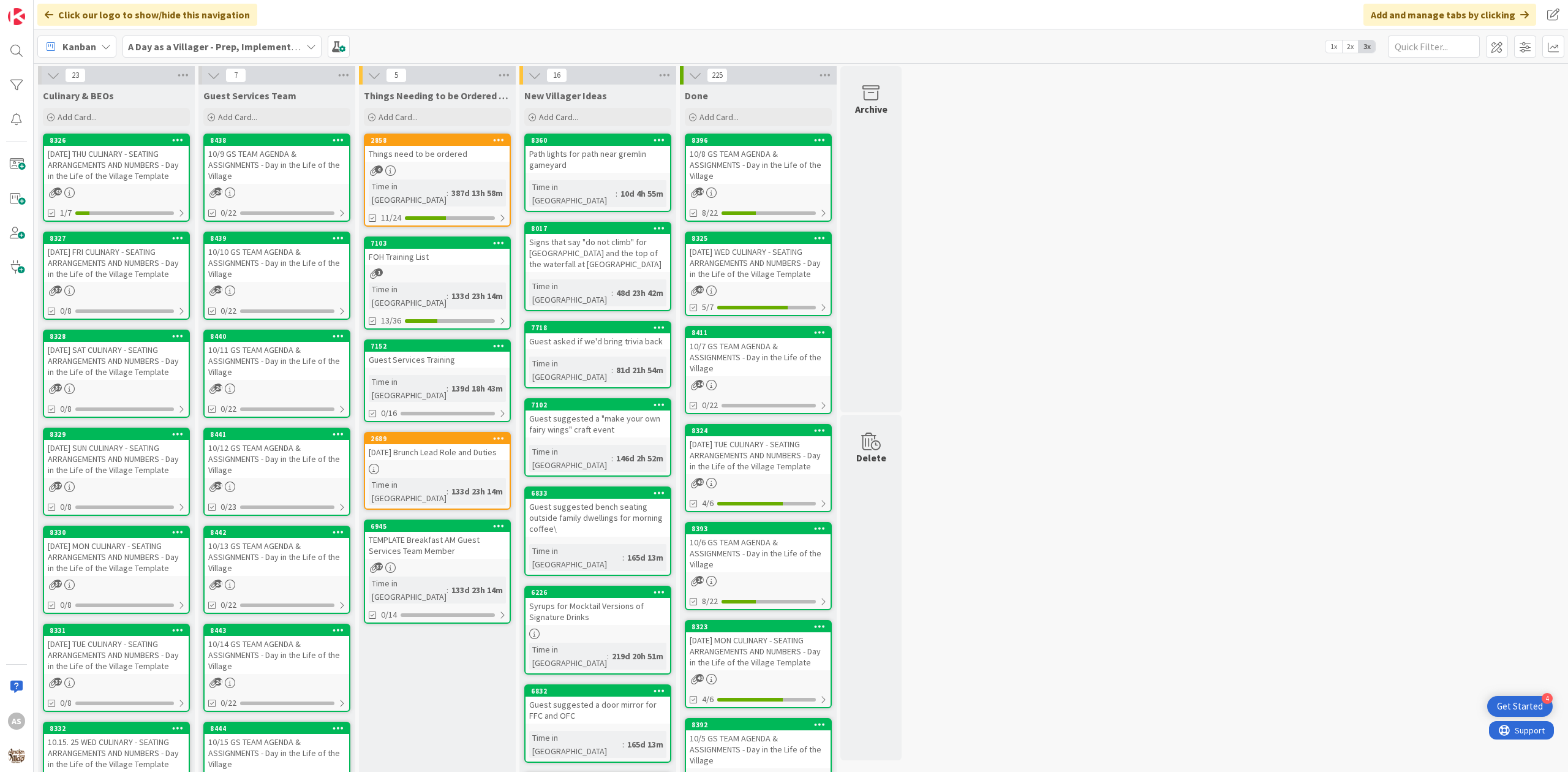
click at [152, 174] on div "[DATE] THU CULINARY - SEATING ARRANGEMENTS AND NUMBERS - Day in the Life of the…" at bounding box center [116, 164] width 144 height 38
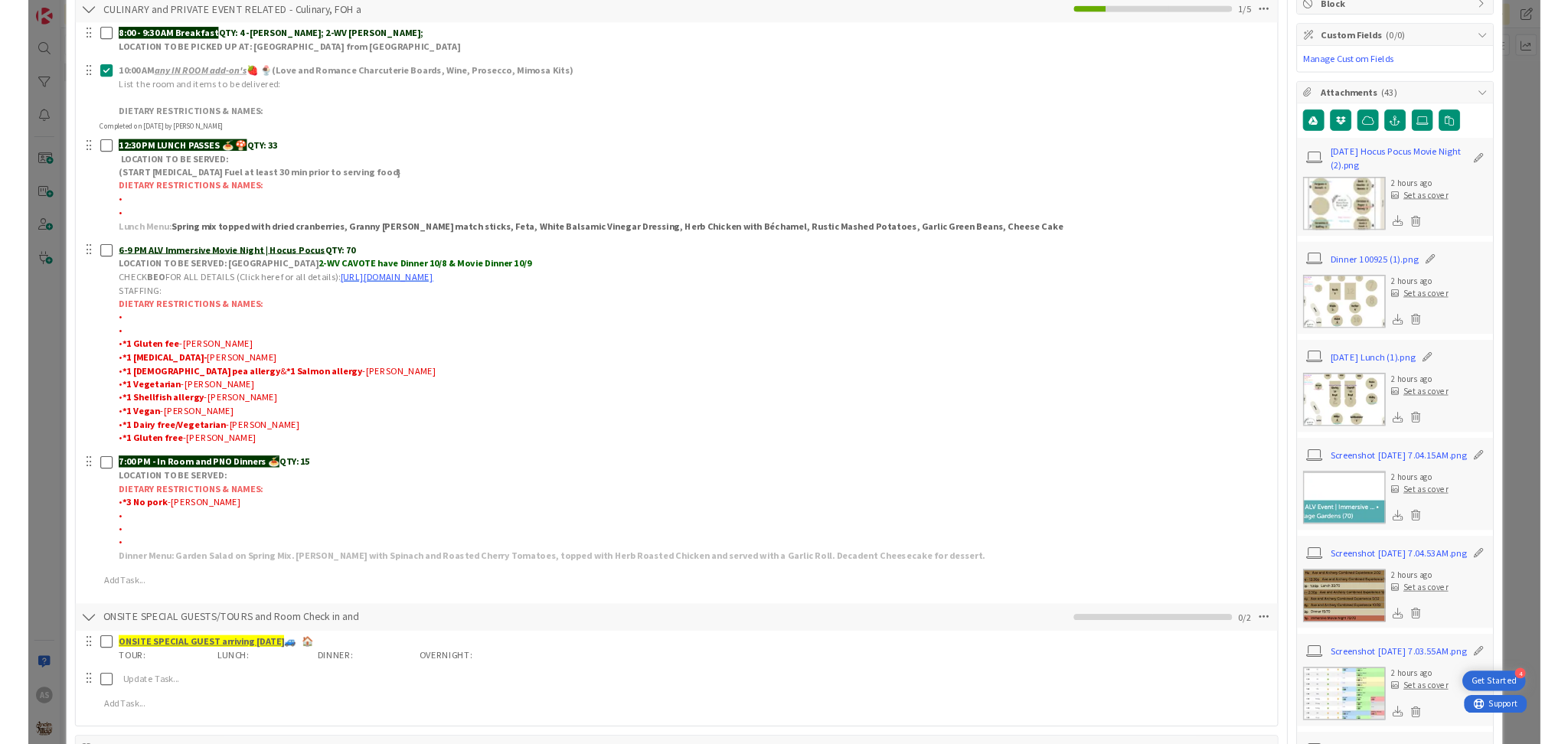
scroll to position [306, 0]
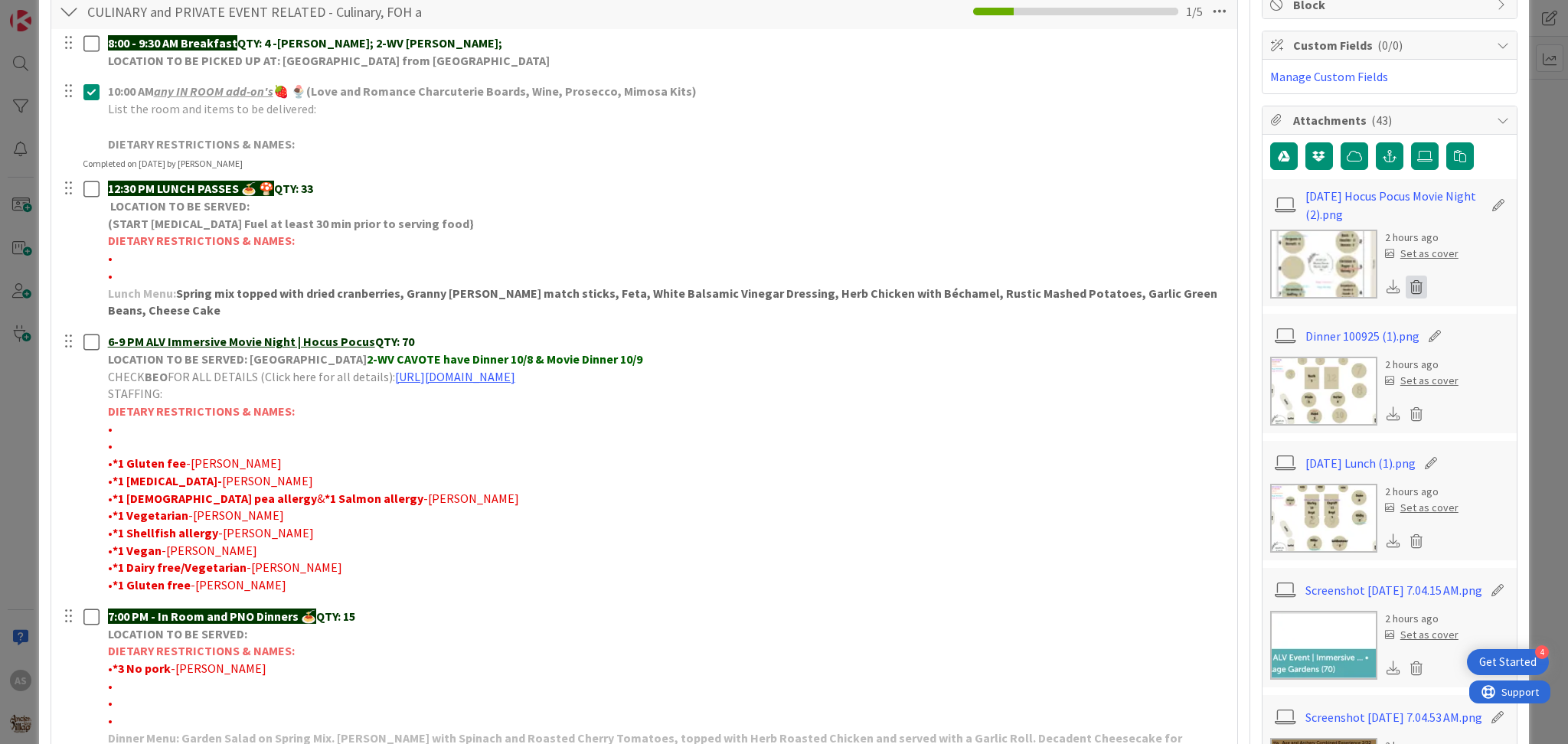
click at [1407, 295] on icon at bounding box center [1417, 287] width 21 height 23
click at [1245, 358] on button "Delete" at bounding box center [1274, 361] width 58 height 28
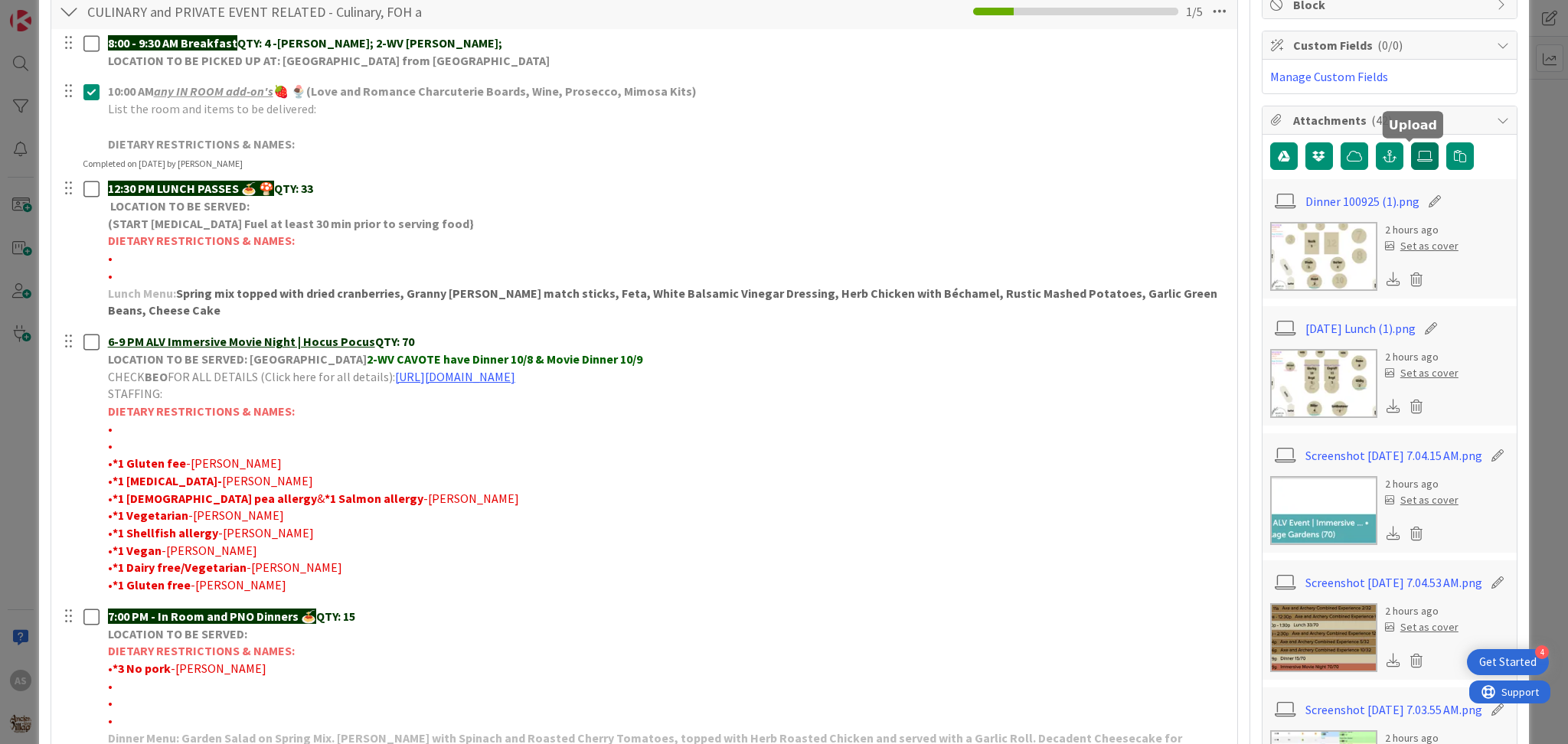
click at [1418, 161] on icon at bounding box center [1425, 156] width 15 height 13
click at [1412, 143] on input "file" at bounding box center [1412, 143] width 0 height 0
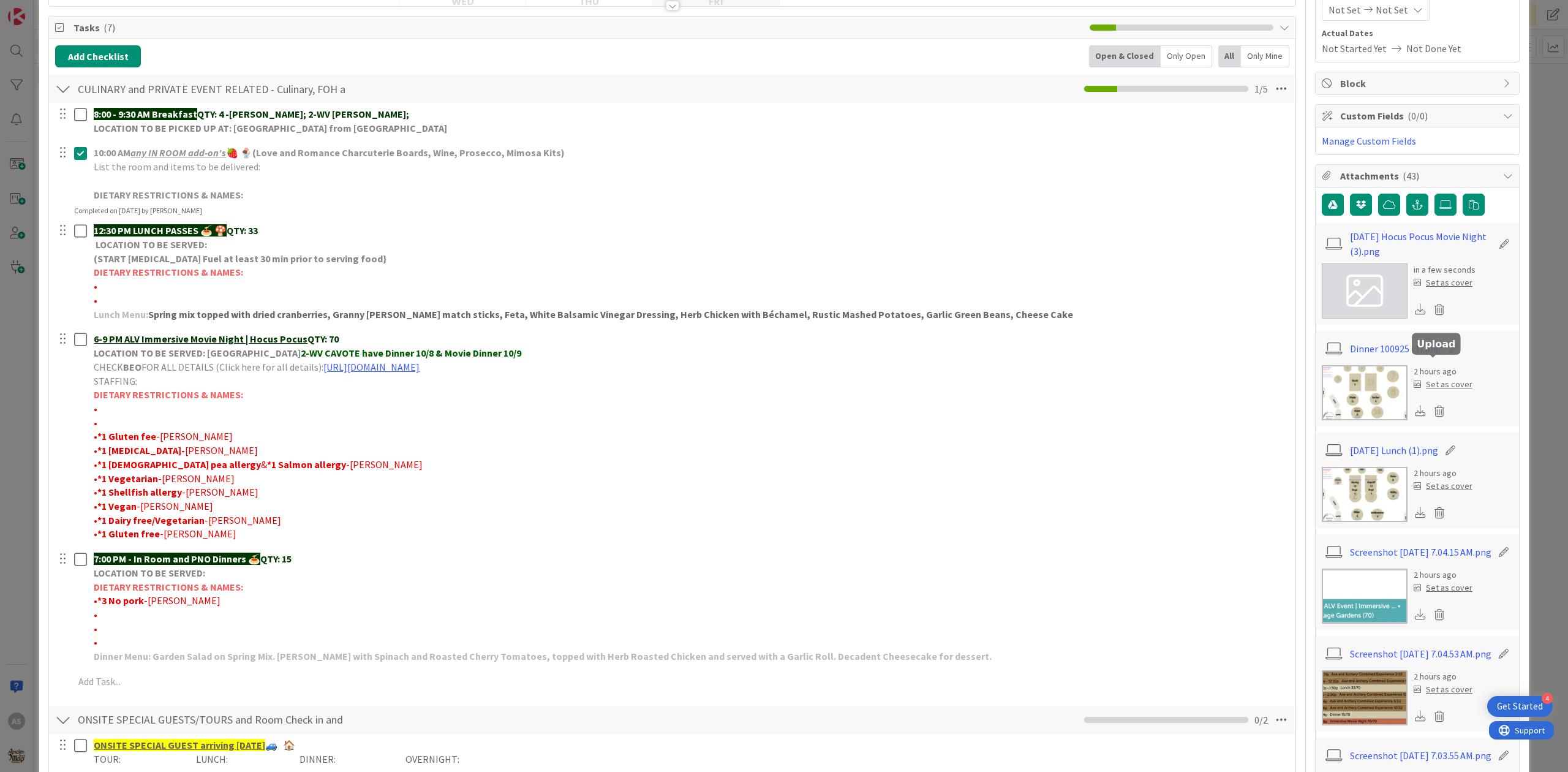
scroll to position [0, 0]
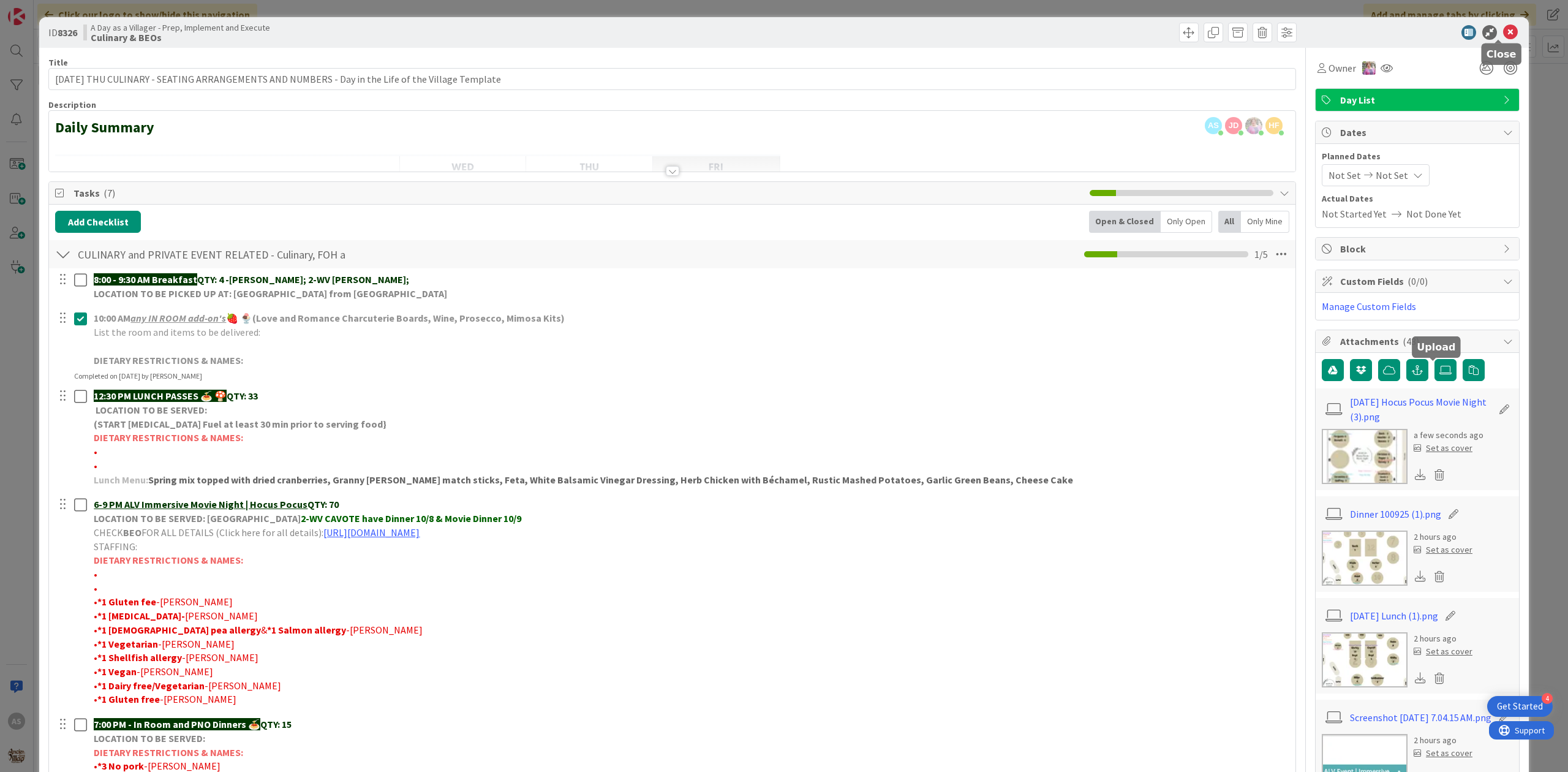
click at [1503, 37] on icon at bounding box center [1510, 32] width 15 height 15
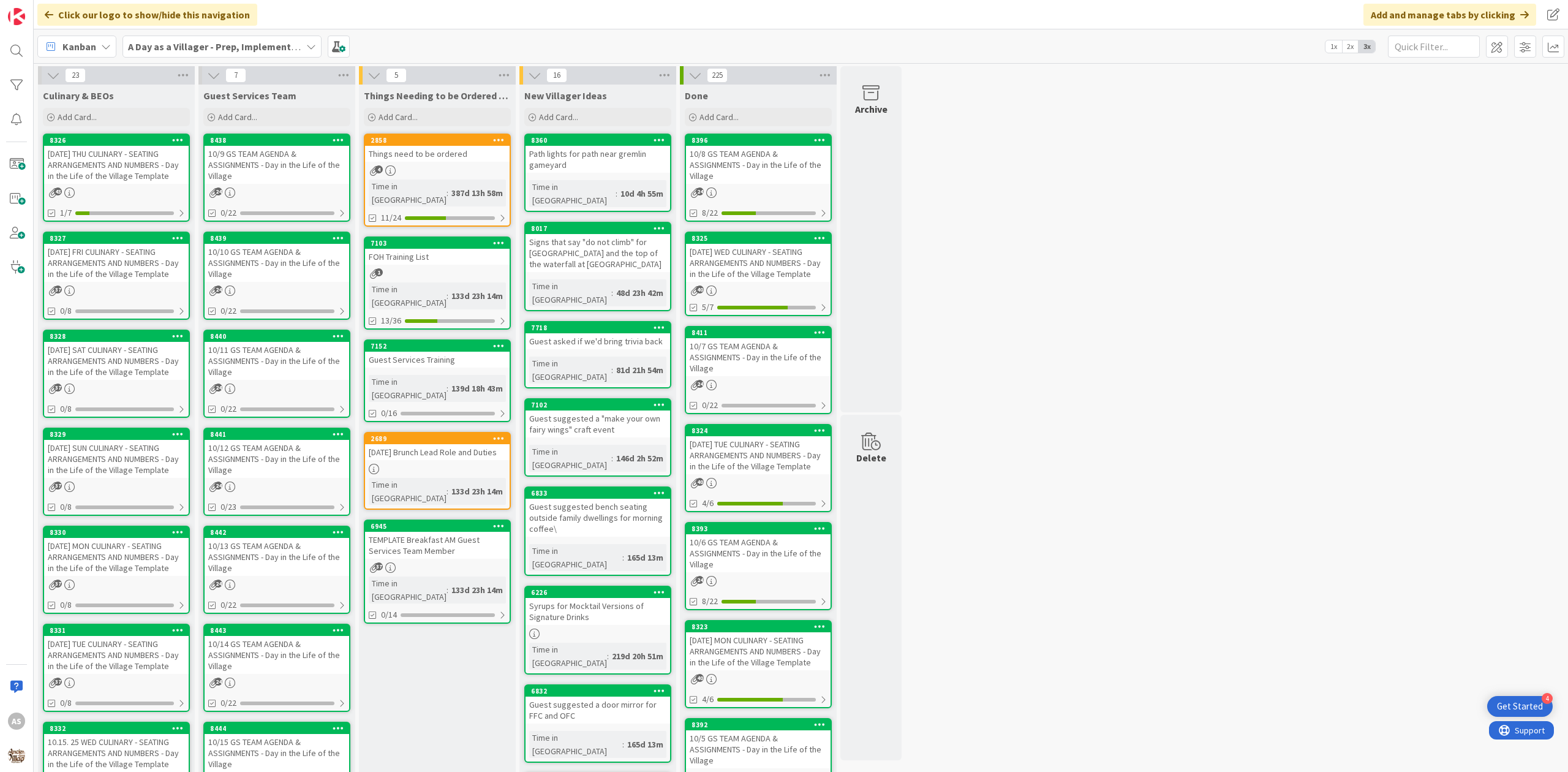
click at [290, 162] on div "10/9 GS TEAM AGENDA & ASSIGNMENTS - Day in the Life of the Village" at bounding box center [276, 164] width 144 height 38
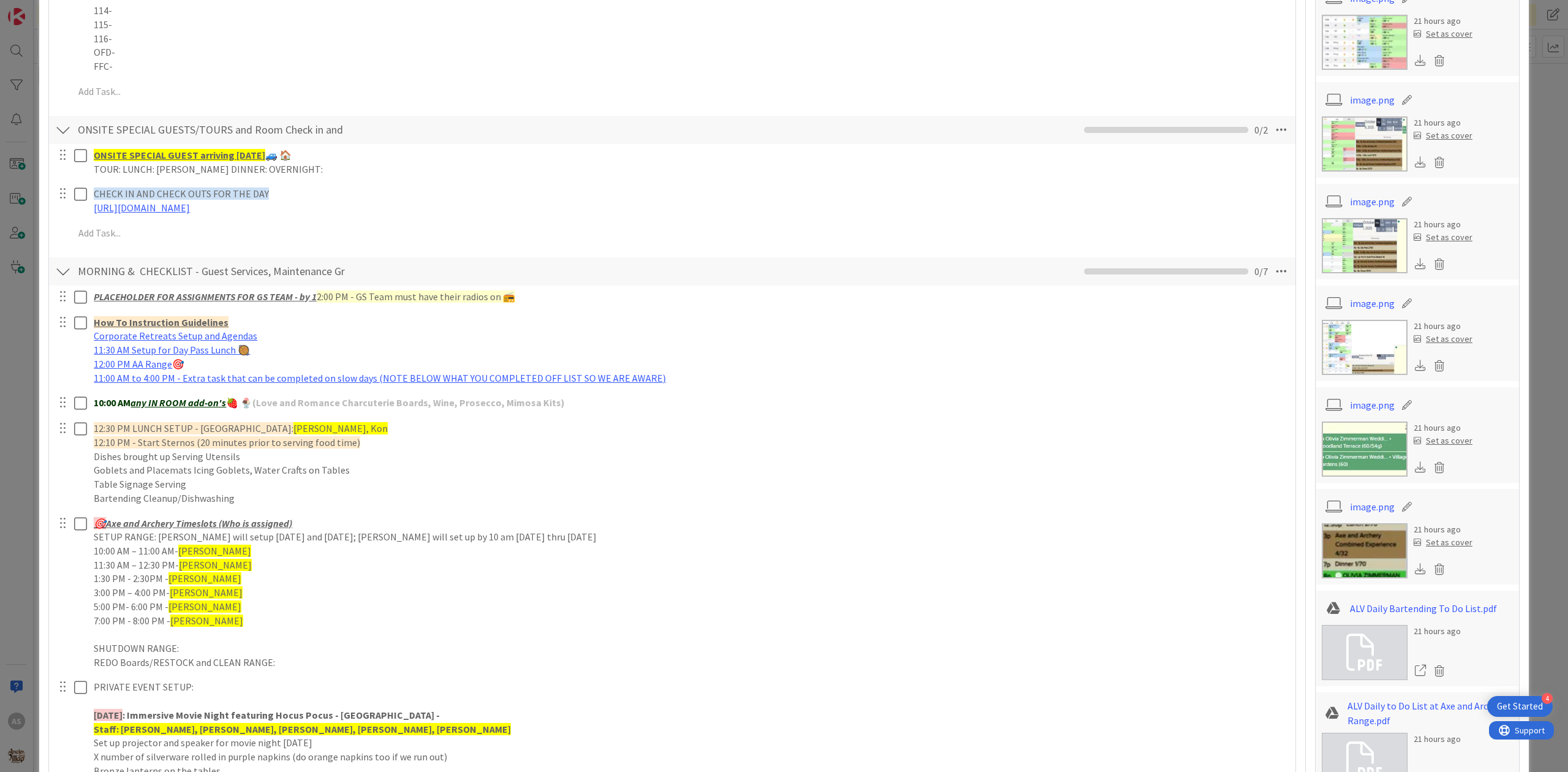
scroll to position [490, 0]
